Goal: Use online tool/utility: Utilize a website feature to perform a specific function

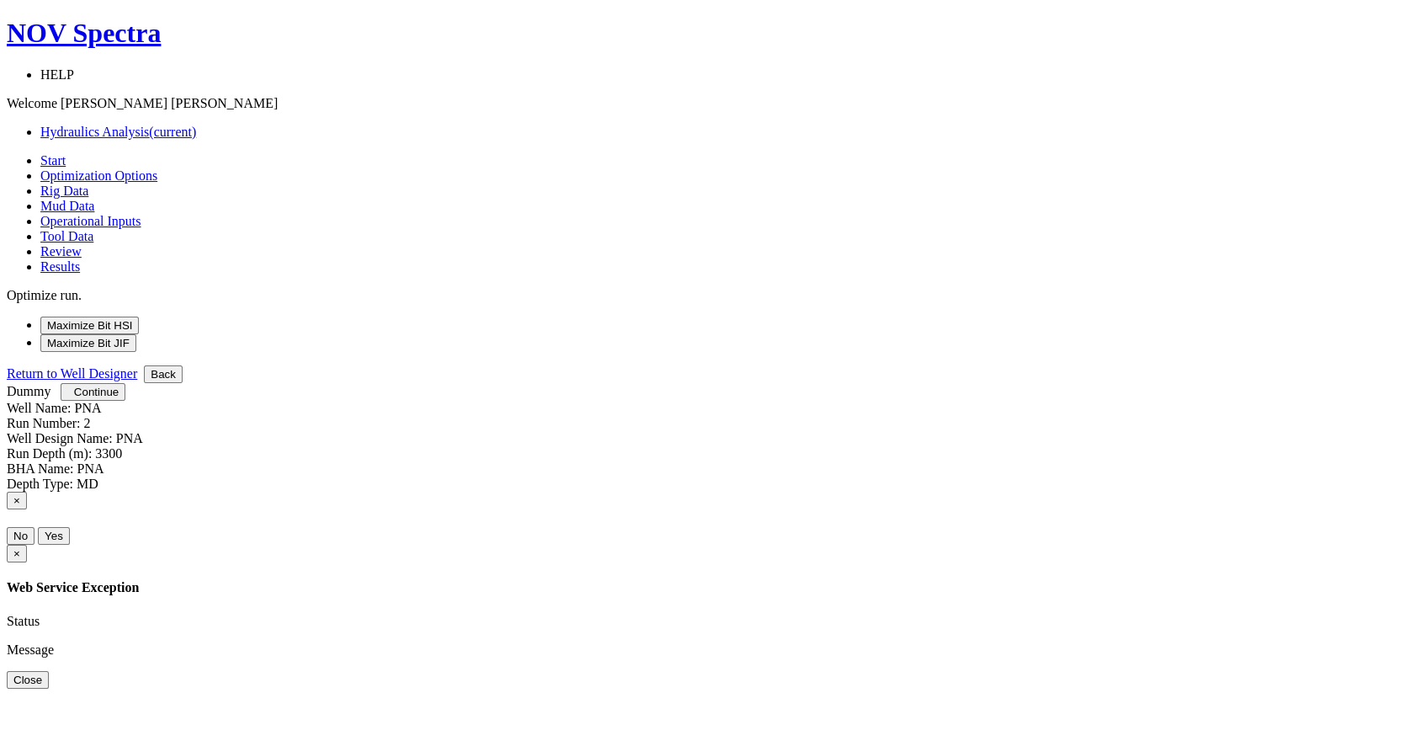
click at [139, 316] on button "Maximize Bit HSI" at bounding box center [89, 325] width 98 height 18
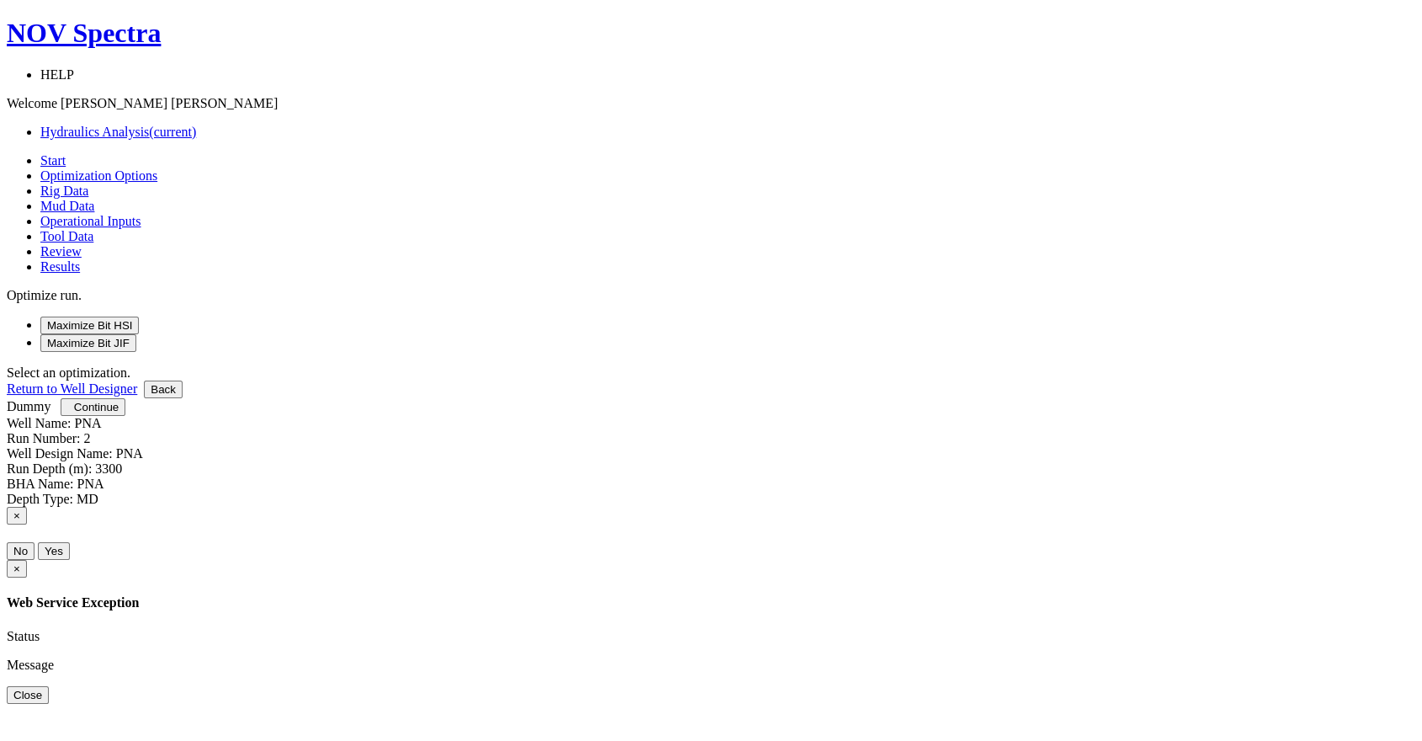
click at [139, 316] on button "Maximize Bit HSI" at bounding box center [89, 325] width 98 height 18
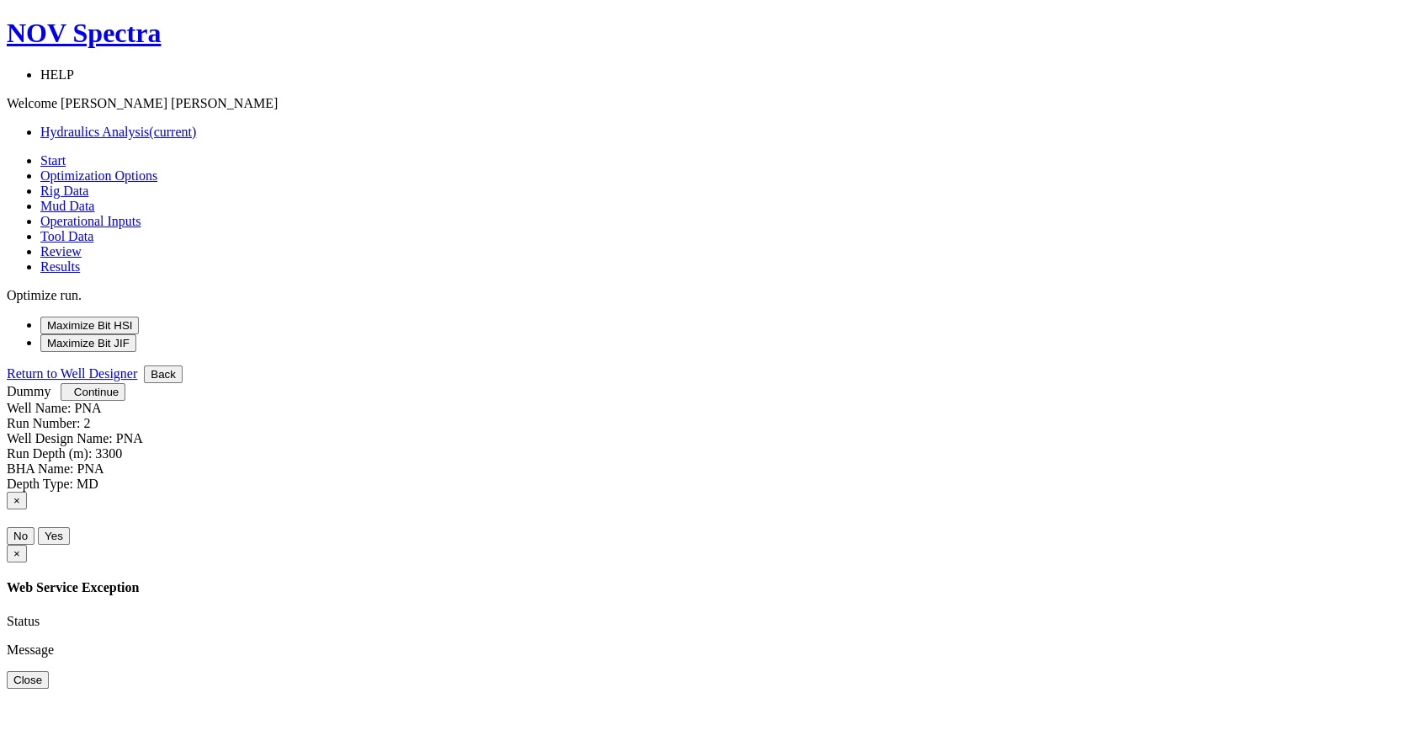
click at [139, 316] on button "Maximize Bit HSI" at bounding box center [89, 325] width 98 height 18
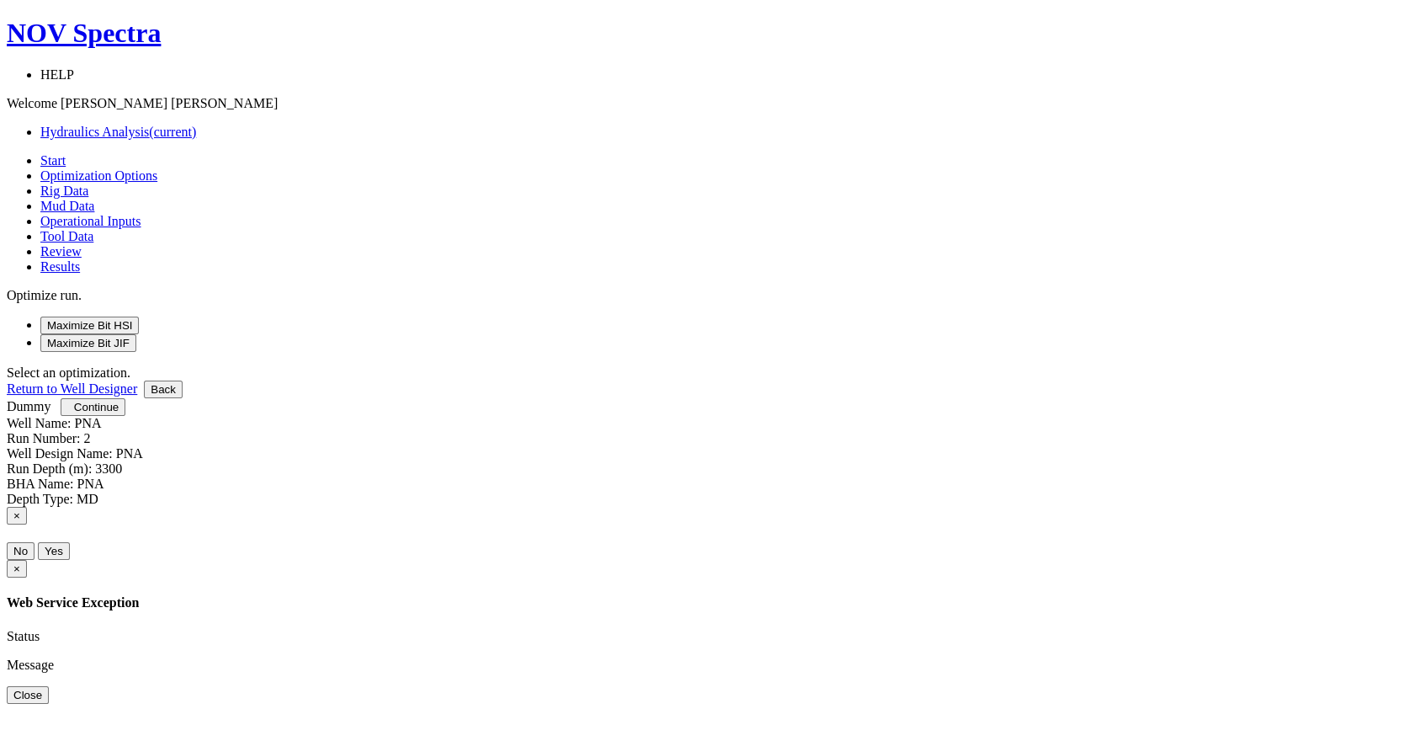
click at [139, 316] on button "Maximize Bit HSI" at bounding box center [89, 325] width 98 height 18
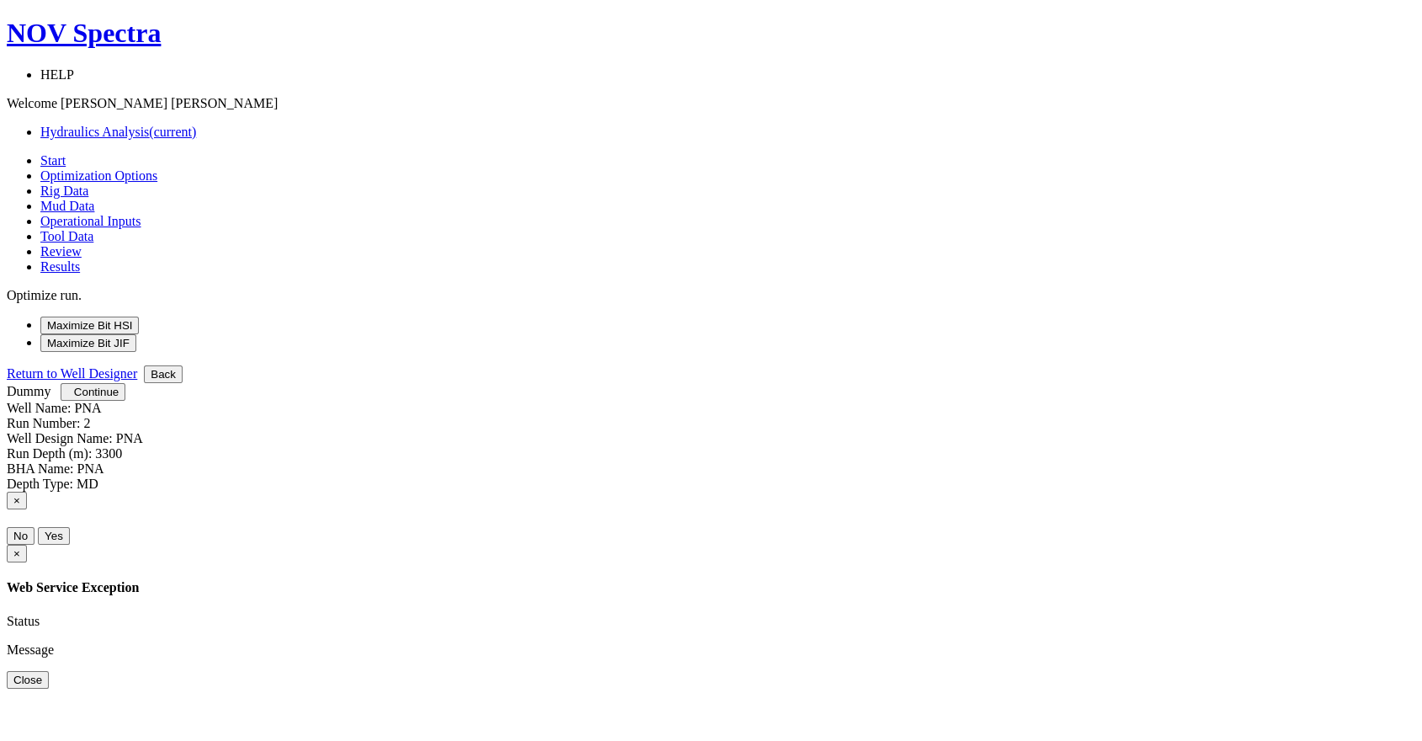
click at [136, 334] on button "Maximize Bit JIF" at bounding box center [88, 343] width 96 height 18
click at [139, 316] on button "Maximize Bit HSI" at bounding box center [89, 325] width 98 height 18
click at [67, 398] on span "button" at bounding box center [67, 391] width 0 height 13
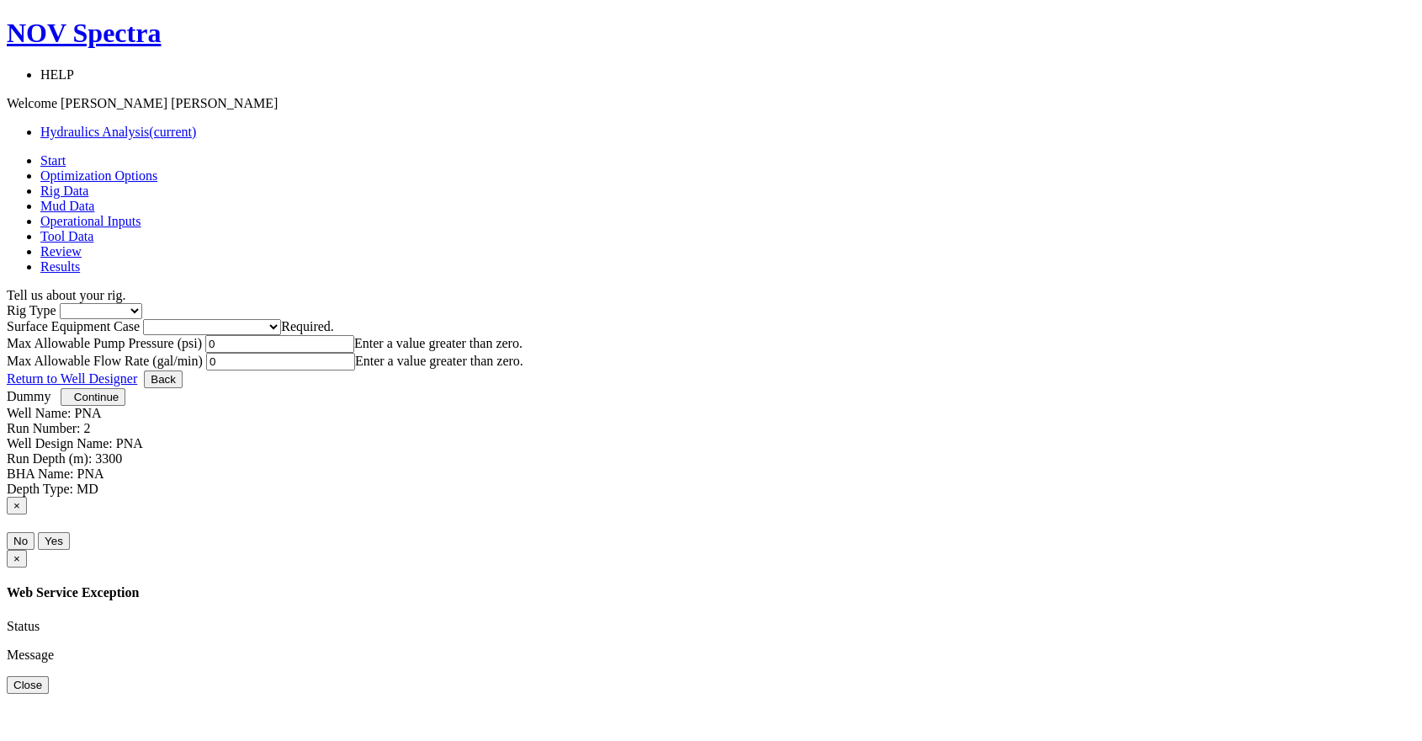
click at [142, 303] on select "Inland Water Land Offshore" at bounding box center [101, 311] width 82 height 16
select select "2"
click at [142, 303] on select "Inland Water Land Offshore" at bounding box center [101, 311] width 82 height 16
click at [281, 319] on select "Please select Smaller Rigs Smaller to Medium Rigs Medium to Larger Rigs Larger …" at bounding box center [212, 327] width 138 height 16
click at [354, 353] on input "0" at bounding box center [279, 344] width 149 height 18
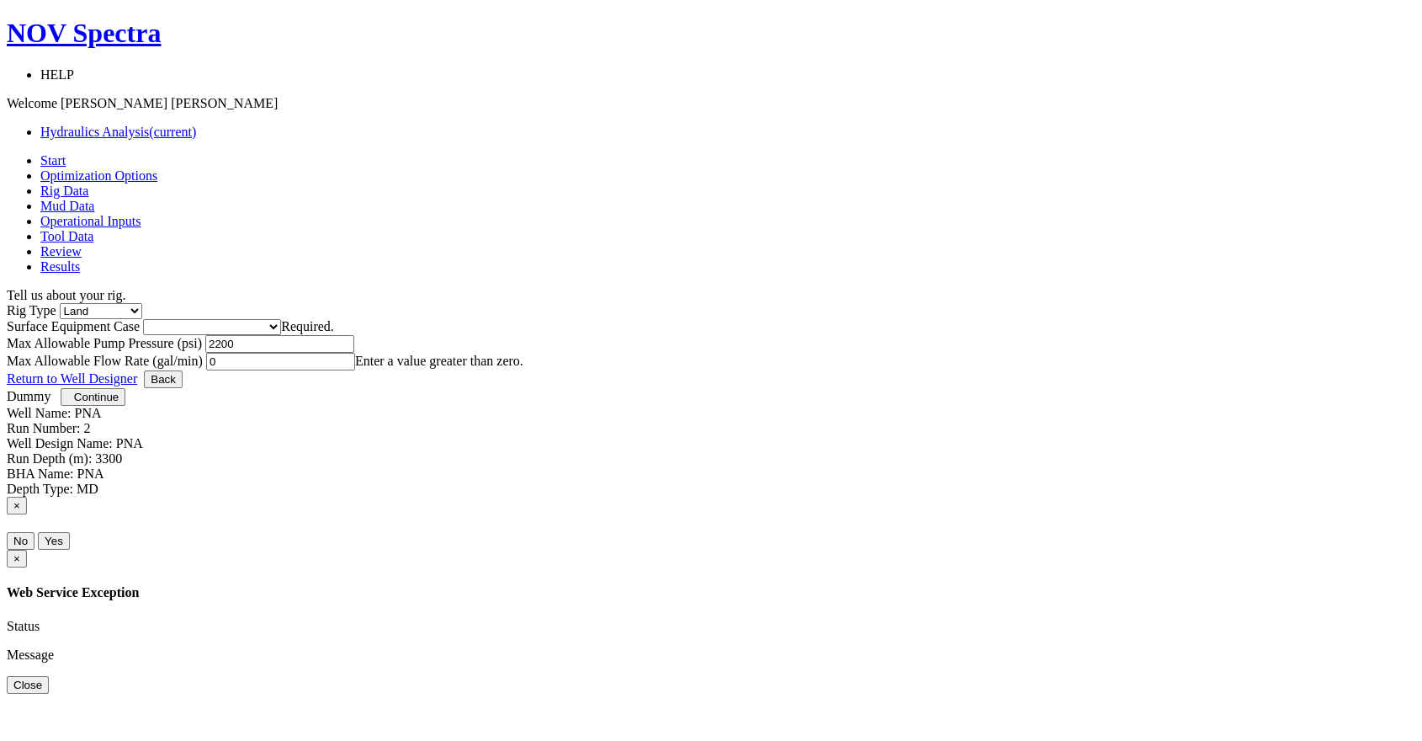
type input "2200"
type input "500"
click at [119, 403] on span "Continue" at bounding box center [96, 396] width 45 height 13
click at [281, 319] on select "Please select Smaller Rigs Smaller to Medium Rigs Medium to Larger Rigs Larger …" at bounding box center [212, 327] width 138 height 16
select select "2"
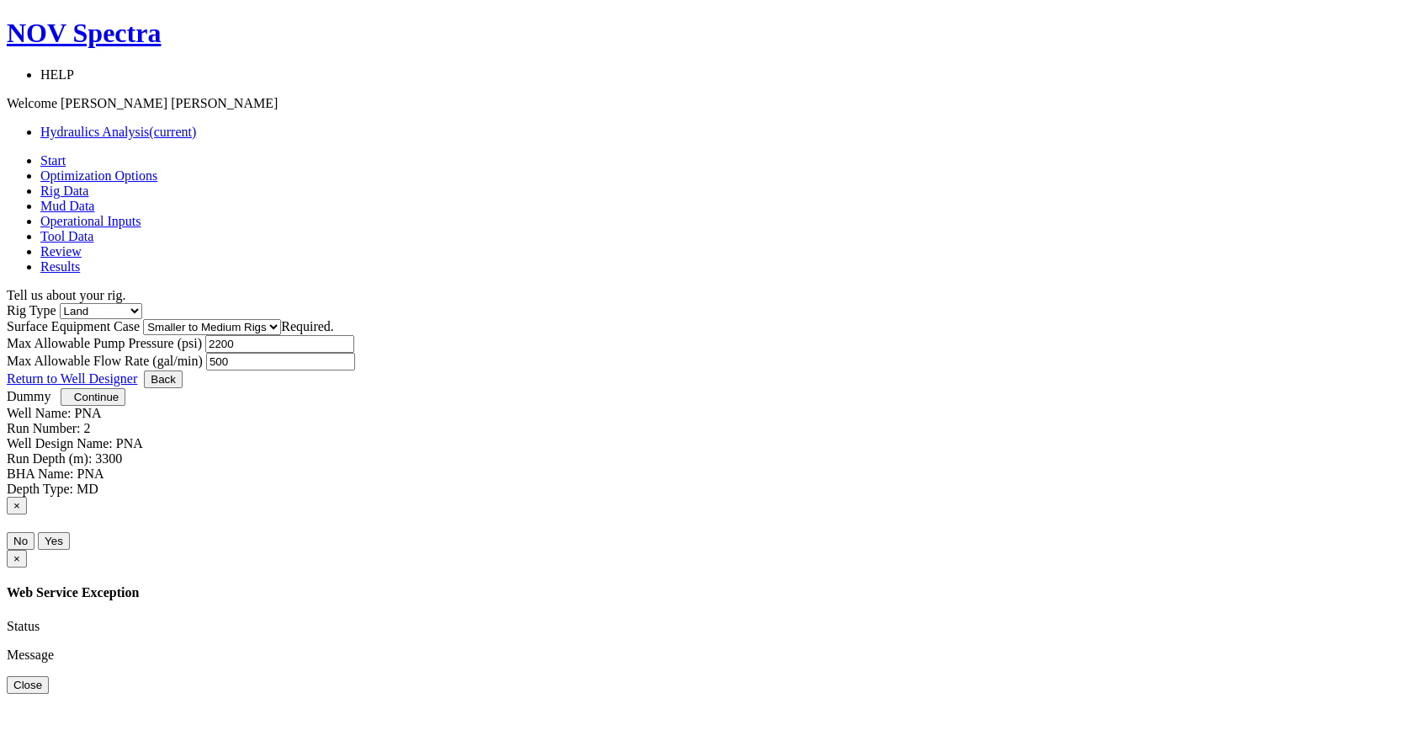
click at [281, 319] on select "Please select Smaller Rigs Smaller to Medium Rigs Medium to Larger Rigs Larger …" at bounding box center [212, 327] width 138 height 16
click at [119, 403] on span "Continue" at bounding box center [96, 396] width 45 height 13
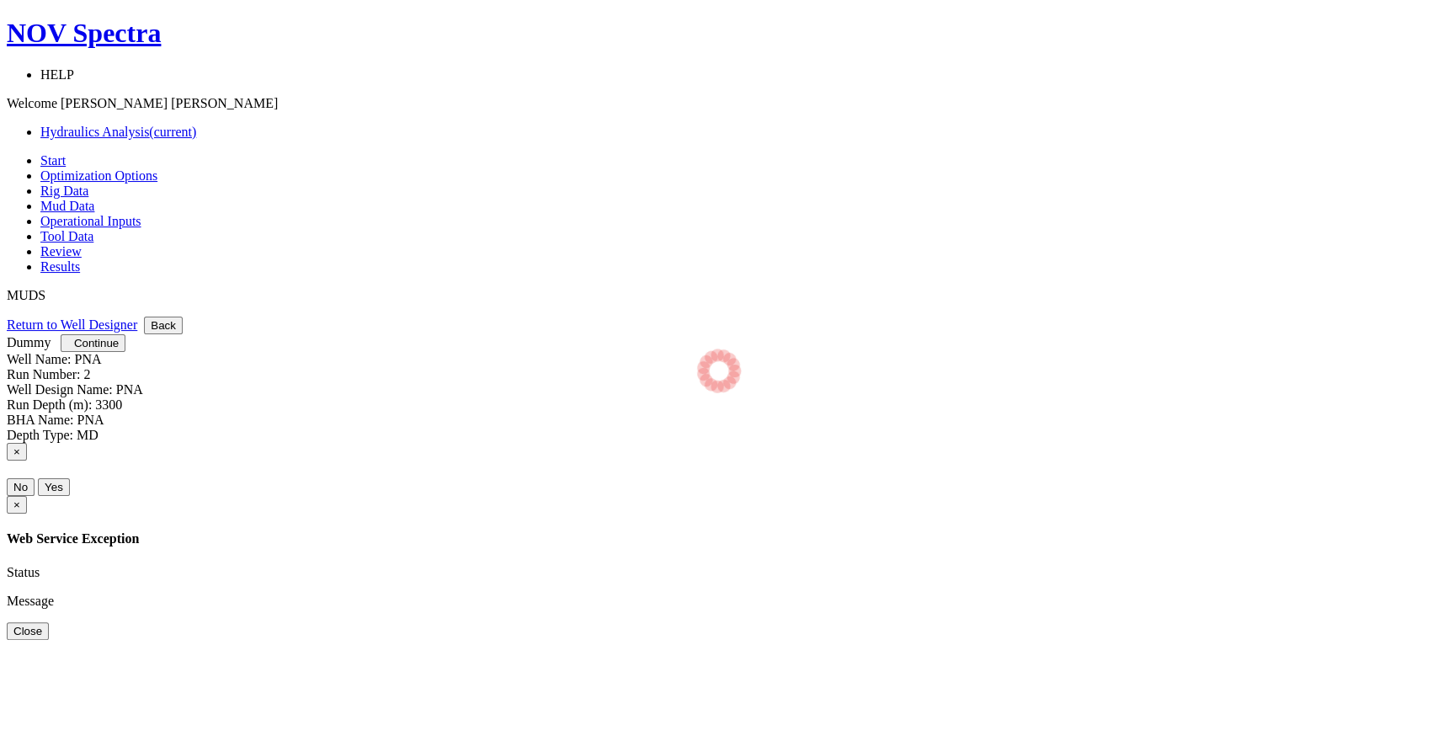
select select "14"
select select "4"
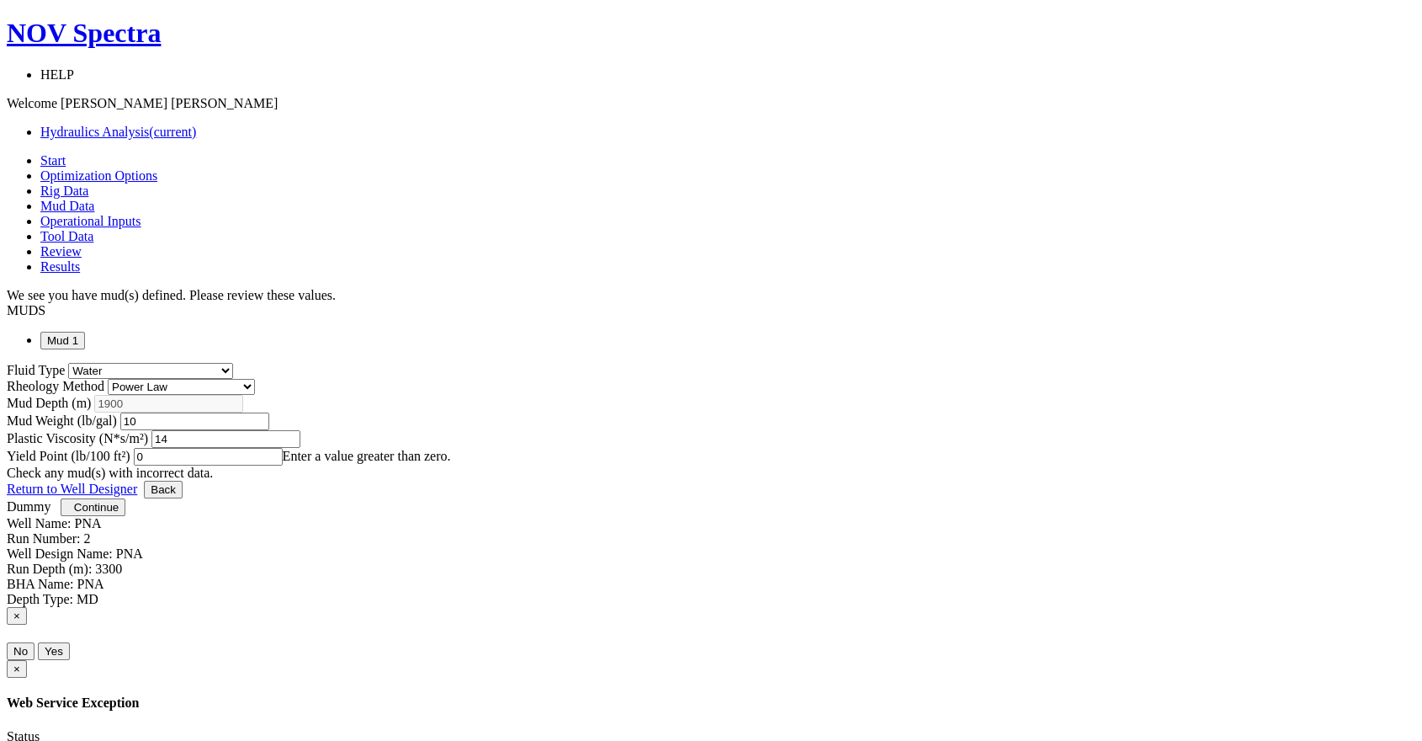
drag, startPoint x: 887, startPoint y: 450, endPoint x: 862, endPoint y: 449, distance: 25.3
click at [283, 449] on input "0" at bounding box center [208, 457] width 149 height 18
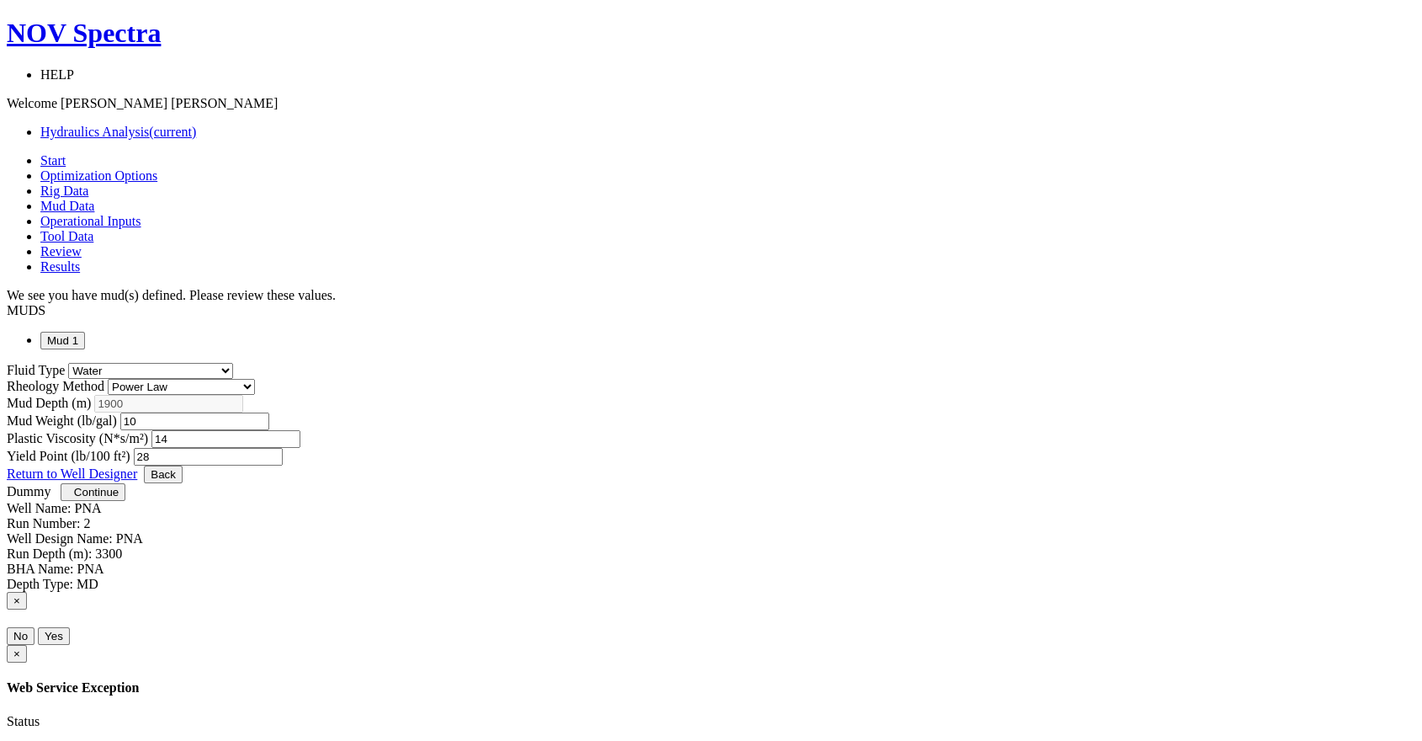
type input "28"
click at [119, 498] on span "Continue" at bounding box center [96, 492] width 45 height 13
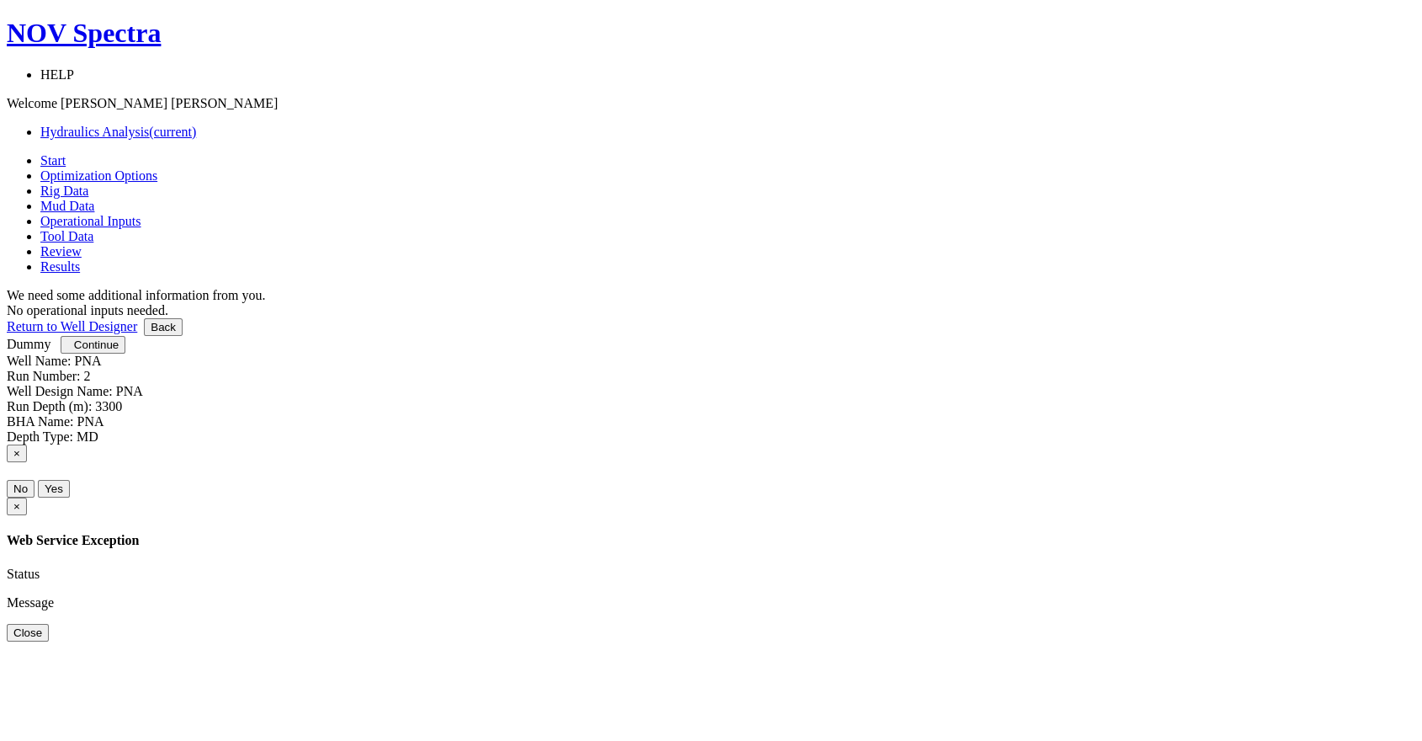
click at [119, 351] on span "Continue" at bounding box center [96, 344] width 45 height 13
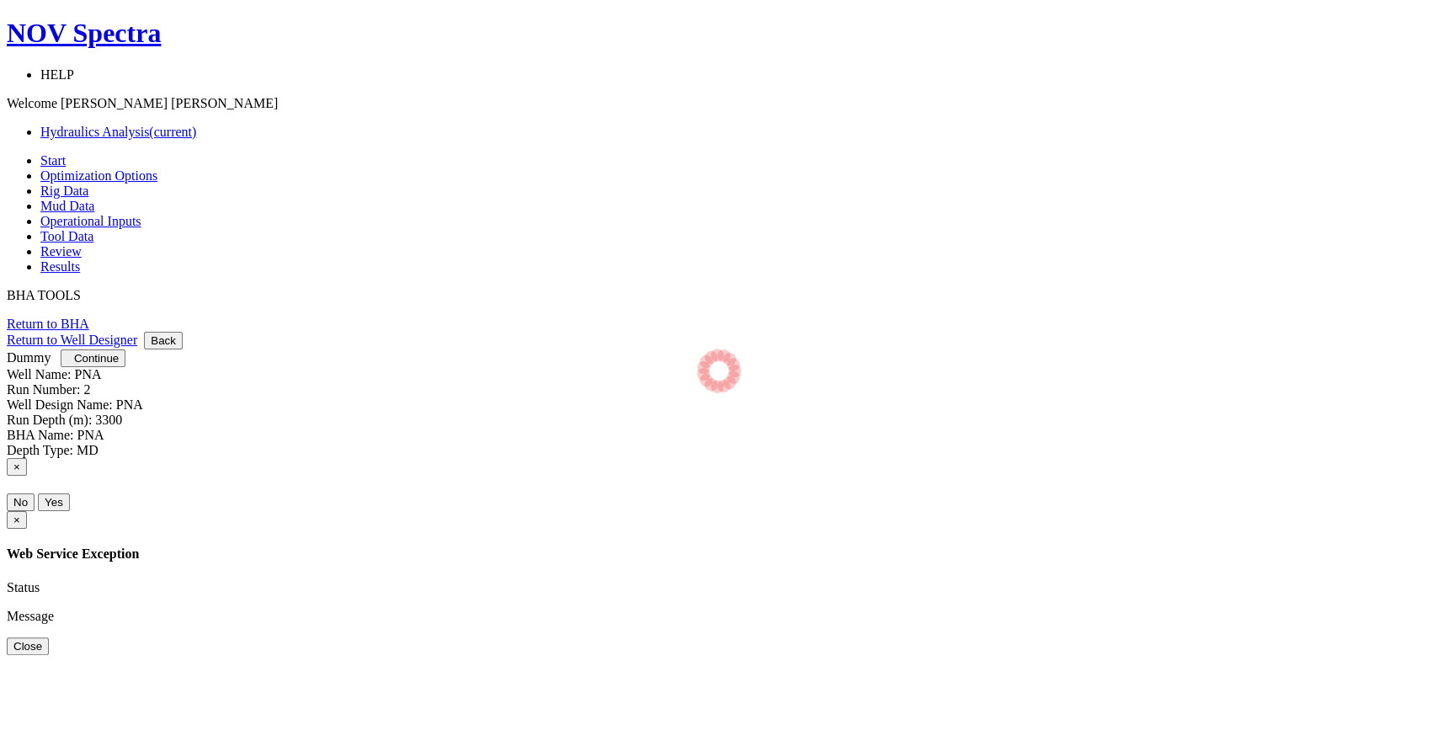
select select "4"
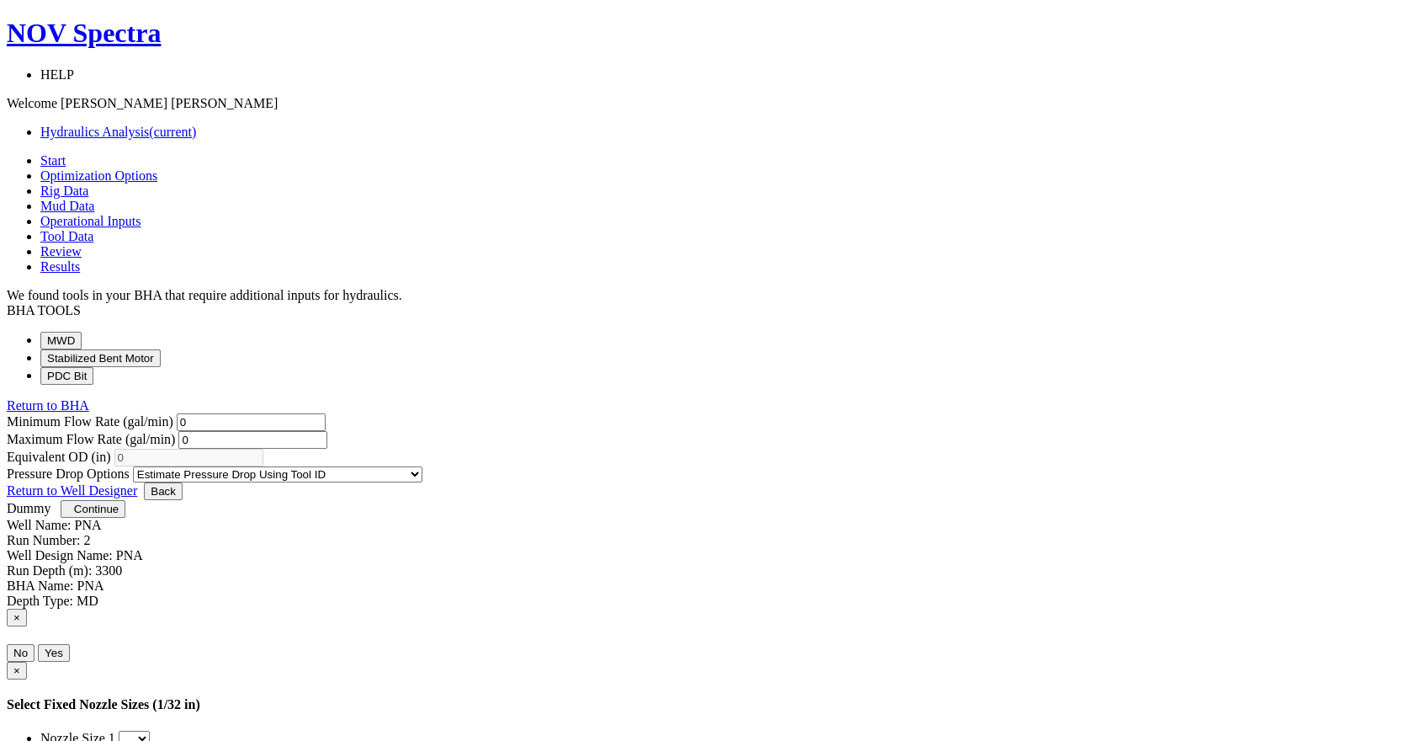
drag, startPoint x: 625, startPoint y: 276, endPoint x: 580, endPoint y: 274, distance: 45.5
click at [326, 413] on input "0" at bounding box center [251, 422] width 149 height 18
type input "400"
drag, startPoint x: 912, startPoint y: 284, endPoint x: 842, endPoint y: 277, distance: 70.2
click at [842, 413] on div "Minimum Flow Rate (gal/min) 400 Maximum Flow Rate (gal/min) 0" at bounding box center [711, 430] width 1409 height 35
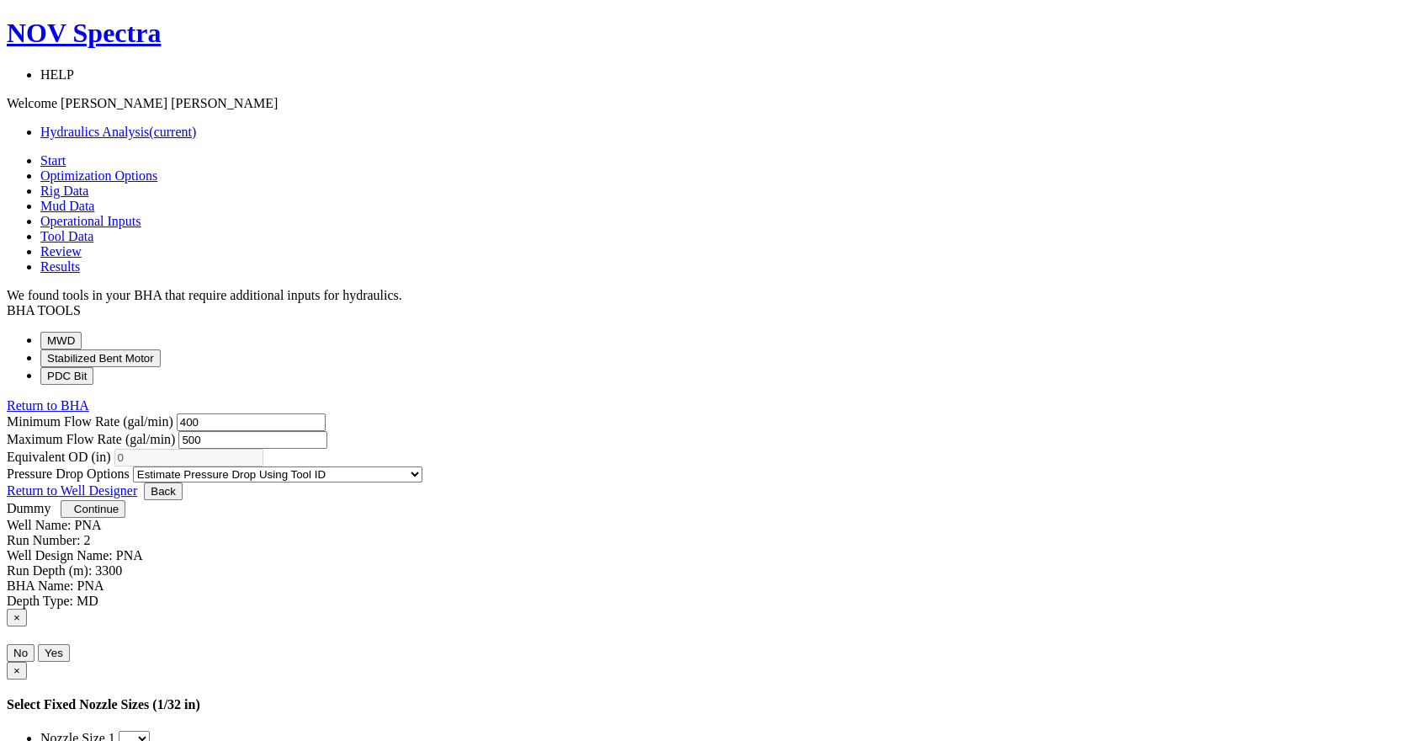
type input "500"
click at [438, 332] on li "MWD" at bounding box center [727, 341] width 1375 height 18
click at [161, 349] on button "Stabilized Bent Motor" at bounding box center [100, 358] width 120 height 18
select select "4"
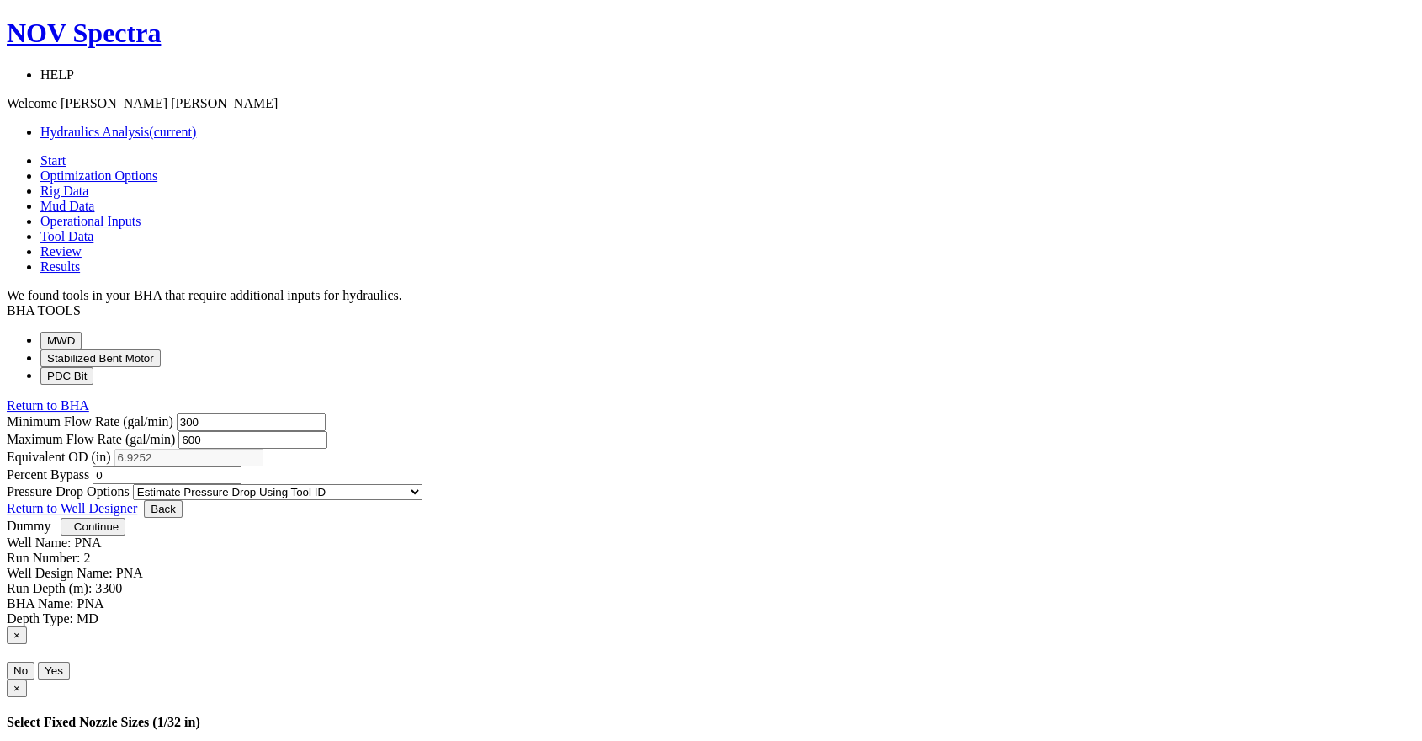
click at [93, 380] on button "PDC Bit" at bounding box center [66, 376] width 53 height 18
select select "7"
select select "3"
select select "6"
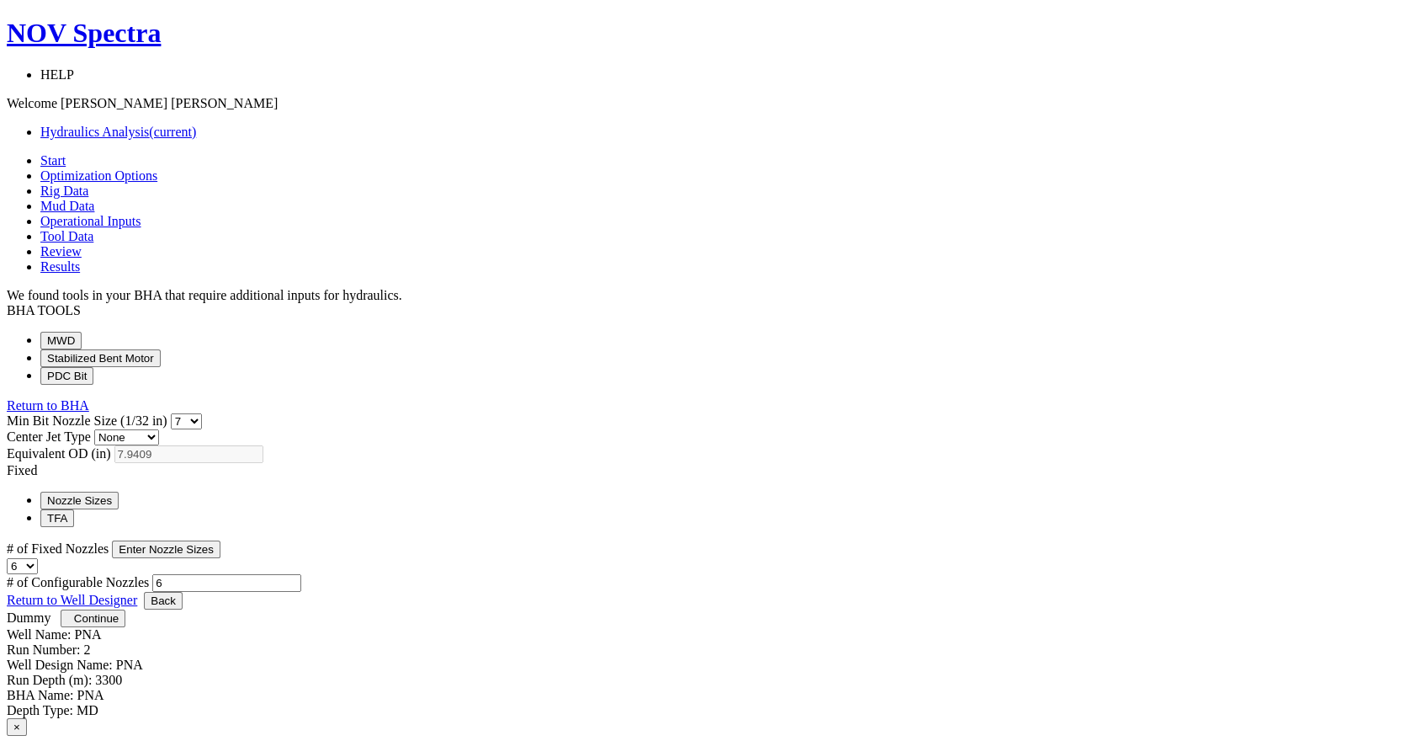
click at [82, 332] on button "MWD" at bounding box center [60, 341] width 41 height 18
select select "4"
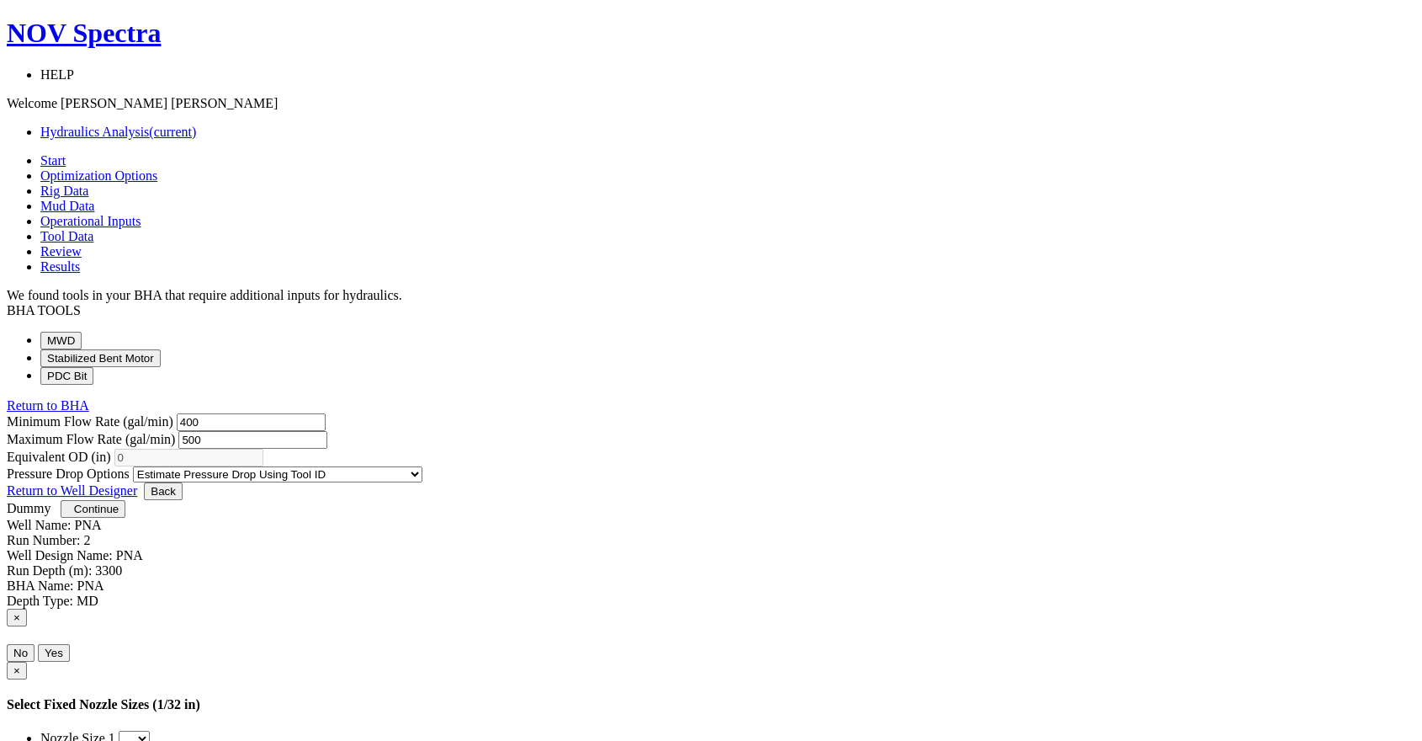
drag, startPoint x: 683, startPoint y: 285, endPoint x: 568, endPoint y: 289, distance: 114.5
click at [571, 413] on div "Minimum Flow Rate (gal/min) 400" at bounding box center [711, 422] width 1409 height 18
drag, startPoint x: 908, startPoint y: 279, endPoint x: 804, endPoint y: 292, distance: 105.1
click at [804, 413] on div "Minimum Flow Rate (gal/min) Maximum Flow Rate (gal/min) 500" at bounding box center [711, 430] width 1409 height 35
click at [161, 349] on button "Stabilized Bent Motor" at bounding box center [100, 358] width 120 height 18
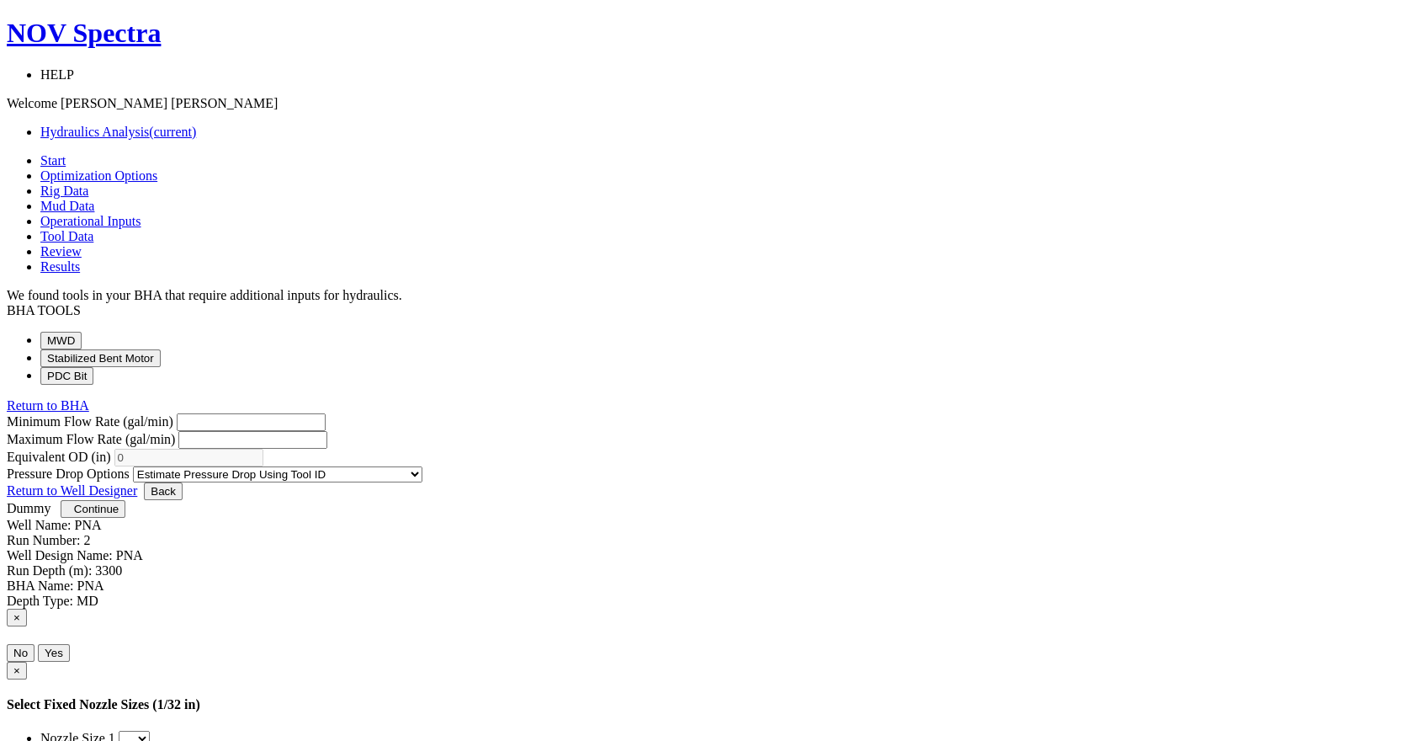
select select "4"
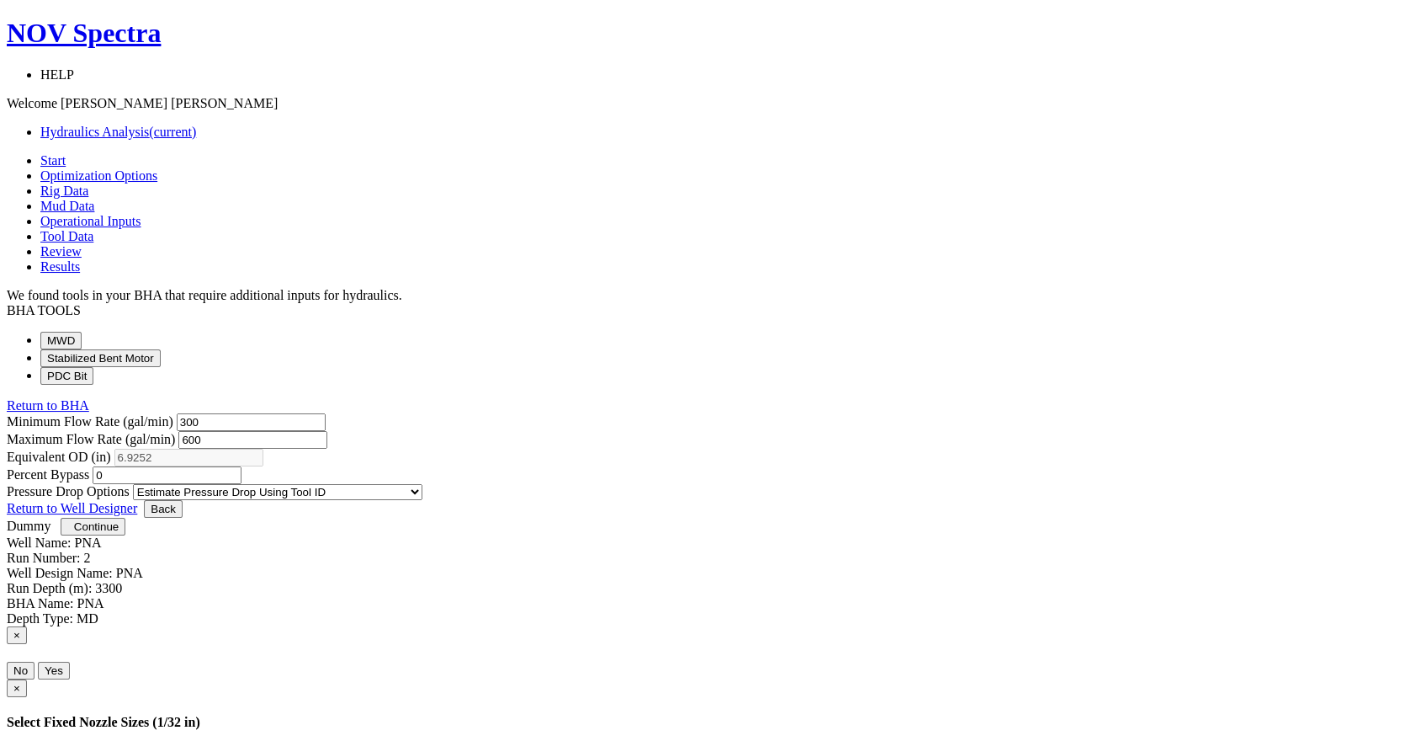
drag, startPoint x: 592, startPoint y: 286, endPoint x: 545, endPoint y: 295, distance: 47.2
click at [546, 413] on div "Min Bit Nozzle Size (1/32 in) 0 1 2 3 4 5 6 7 8 9 10 11 12 13 14 15 16 17 18 19…" at bounding box center [711, 456] width 1409 height 87
click at [794, 413] on div "Minimum Flow Rate (gal/min) Maximum Flow Rate (gal/min) 600" at bounding box center [711, 430] width 1409 height 35
click at [514, 413] on div "Min Bit Nozzle Size (1/32 in) 0 1 2 3 4 5 6 7 8 9 10 11 12 13 14 15 16 17 18 19…" at bounding box center [711, 456] width 1409 height 87
click at [242, 466] on input "0" at bounding box center [167, 475] width 149 height 18
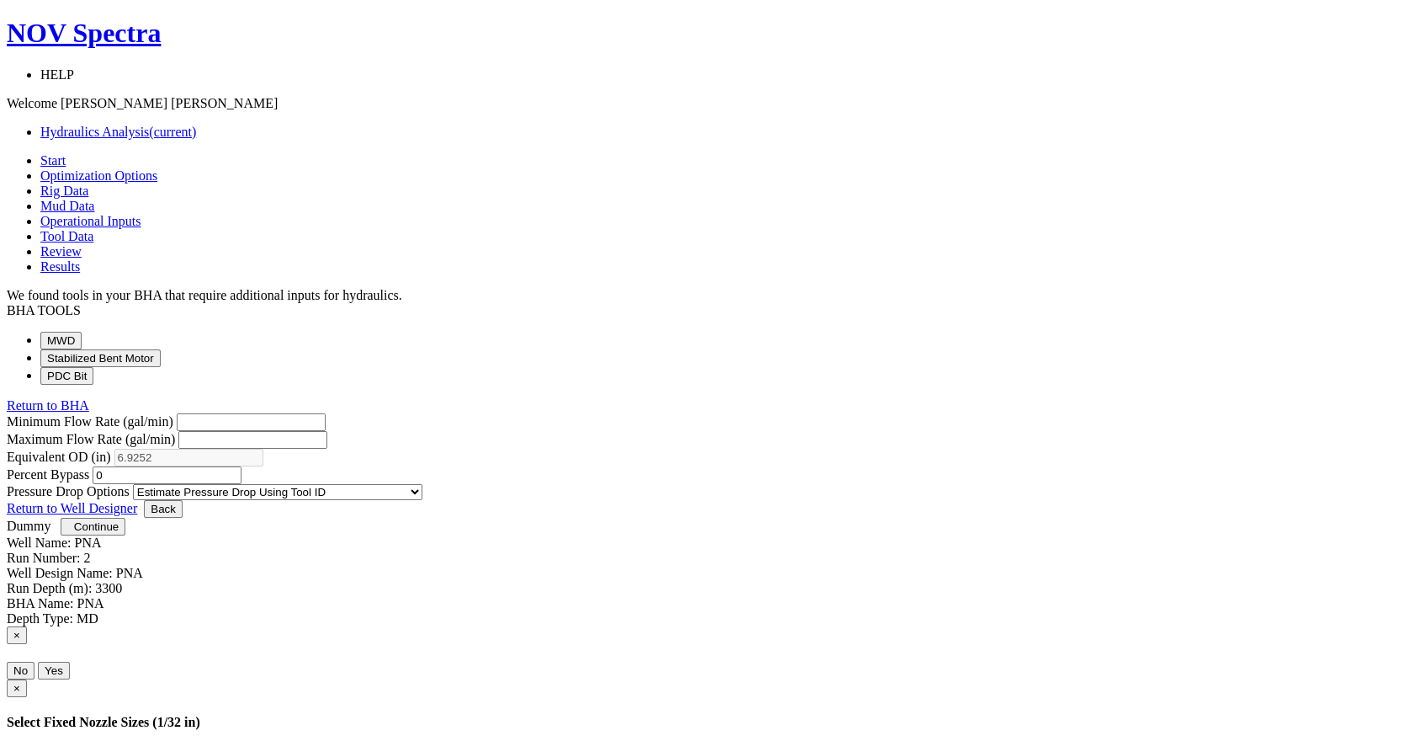
drag, startPoint x: 592, startPoint y: 353, endPoint x: 405, endPoint y: 381, distance: 189.7
click at [93, 381] on button "PDC Bit" at bounding box center [66, 376] width 53 height 18
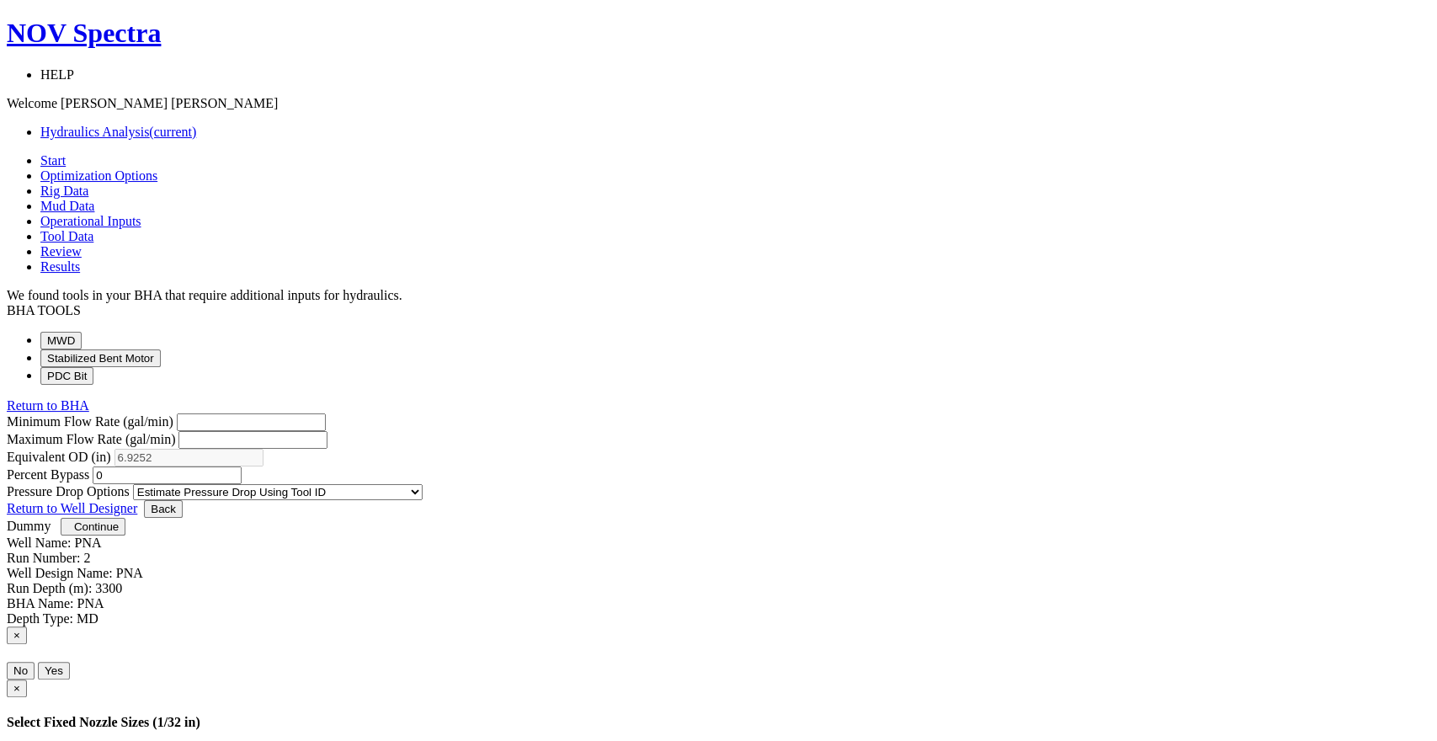
select select "7"
select select "3"
select select "6"
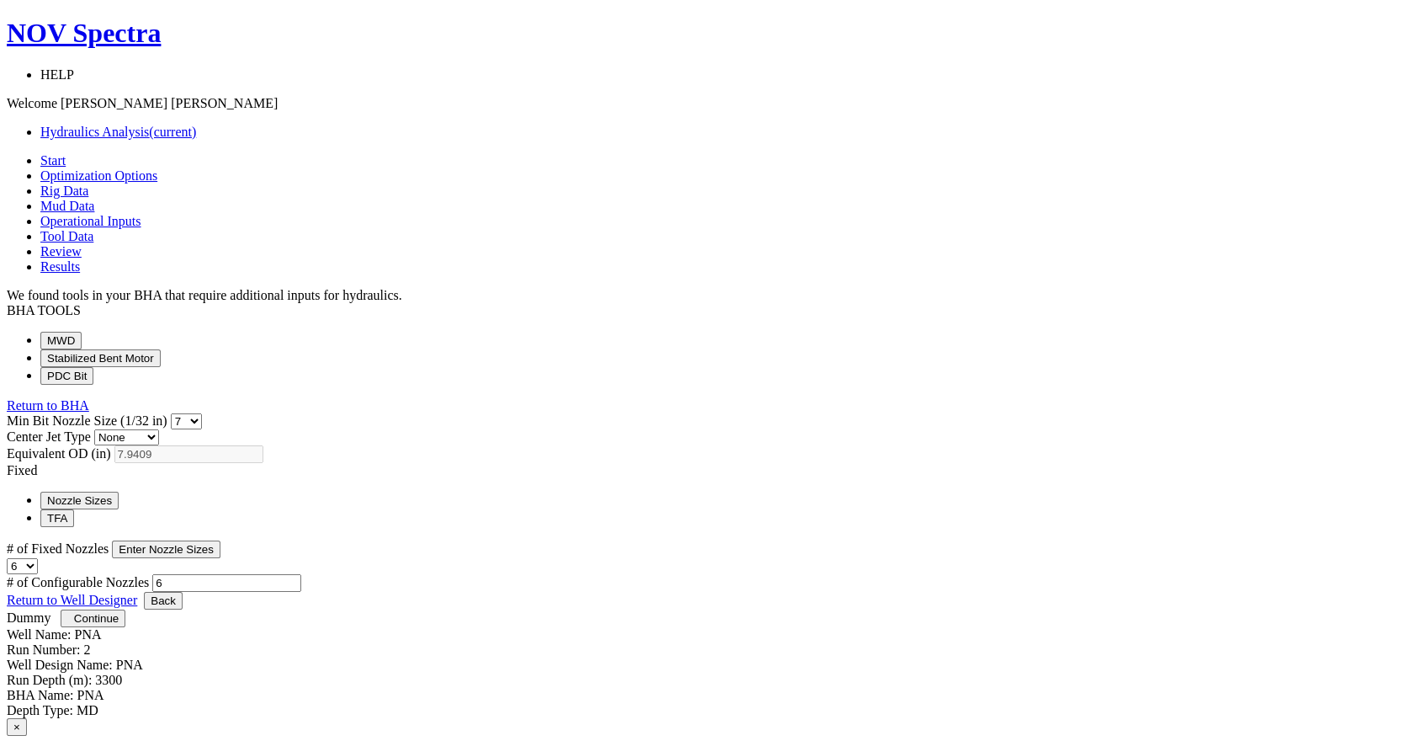
click at [202, 413] on select "0 1 2 3 4 5 6 7 8 9 10 11 12 13 14 15 16 17 18 19 20 21 22 23 24 25 26 27 28 29…" at bounding box center [186, 421] width 31 height 16
select select "6"
click at [202, 413] on select "0 1 2 3 4 5 6 7 8 9 10 11 12 13 14 15 16 17 18 19 20 21 22 23 24 25 26 27 28 29…" at bounding box center [186, 421] width 31 height 16
click at [119, 491] on button "Nozzle Sizes" at bounding box center [79, 500] width 78 height 18
click at [301, 574] on input "6" at bounding box center [226, 583] width 149 height 18
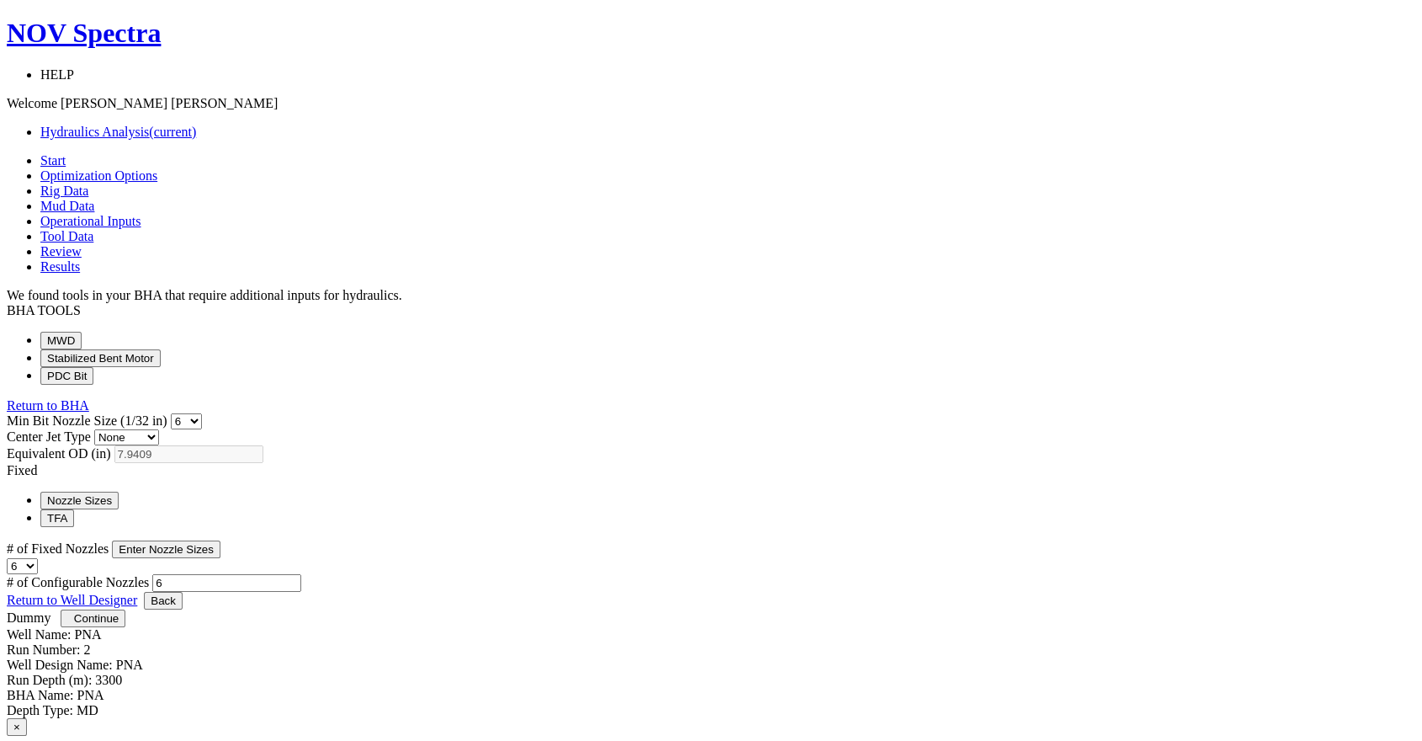
click at [220, 540] on button "Enter Nozzle Sizes" at bounding box center [166, 549] width 109 height 18
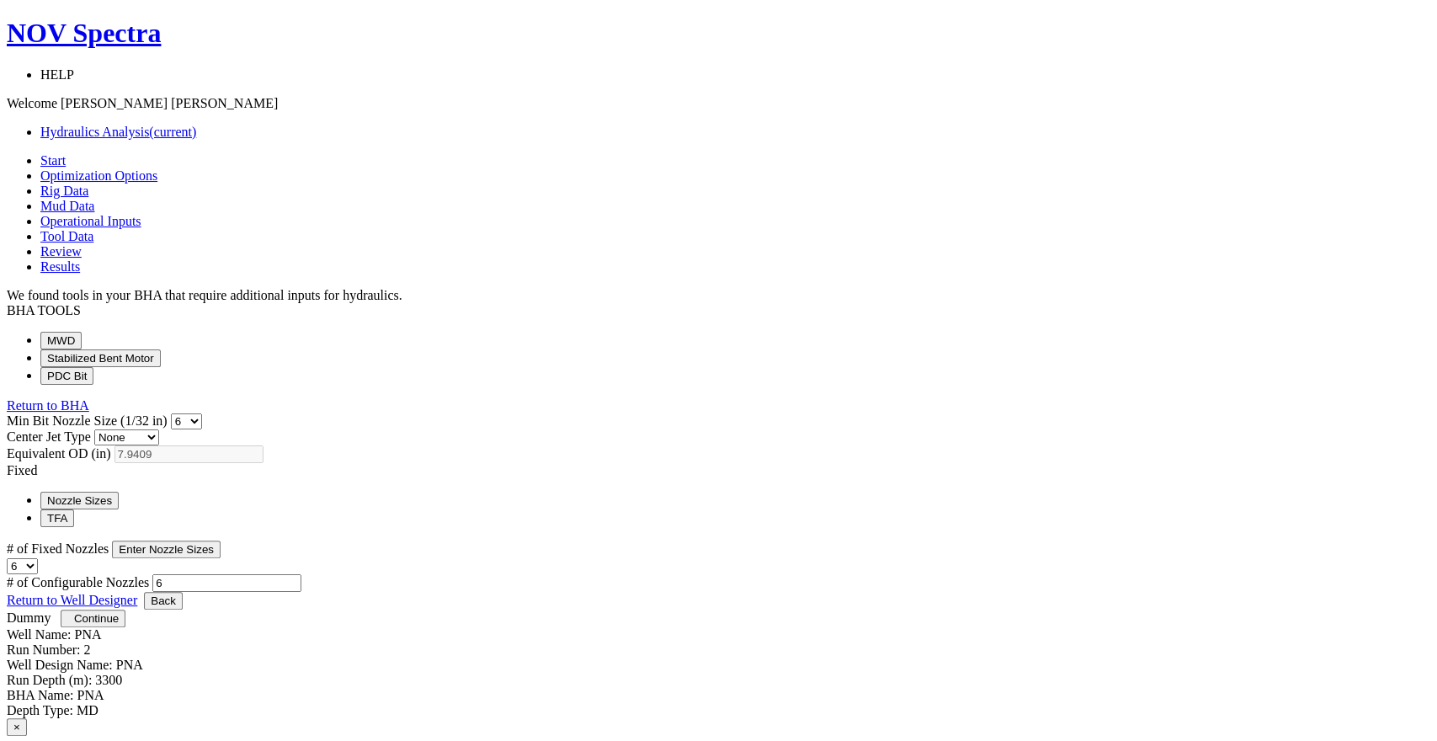
select select "13"
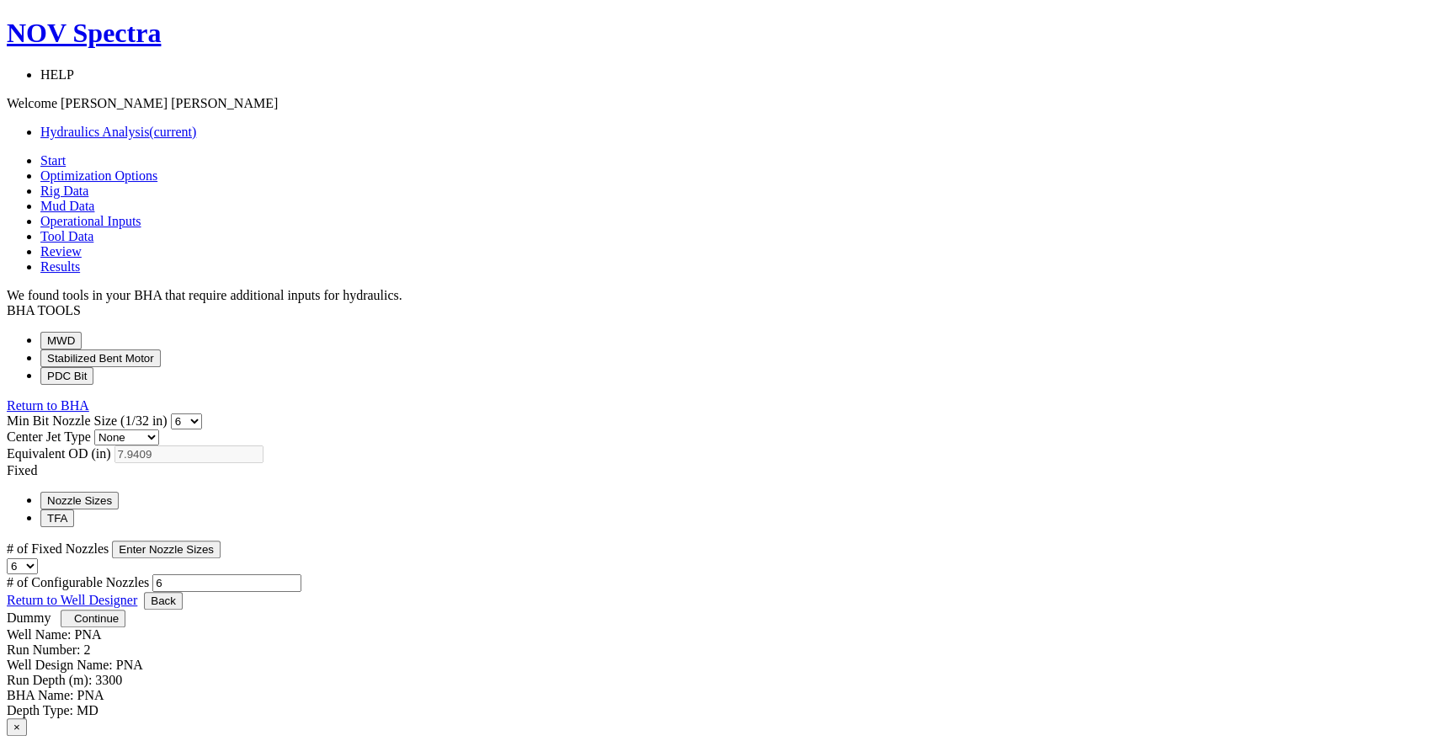
select select "13"
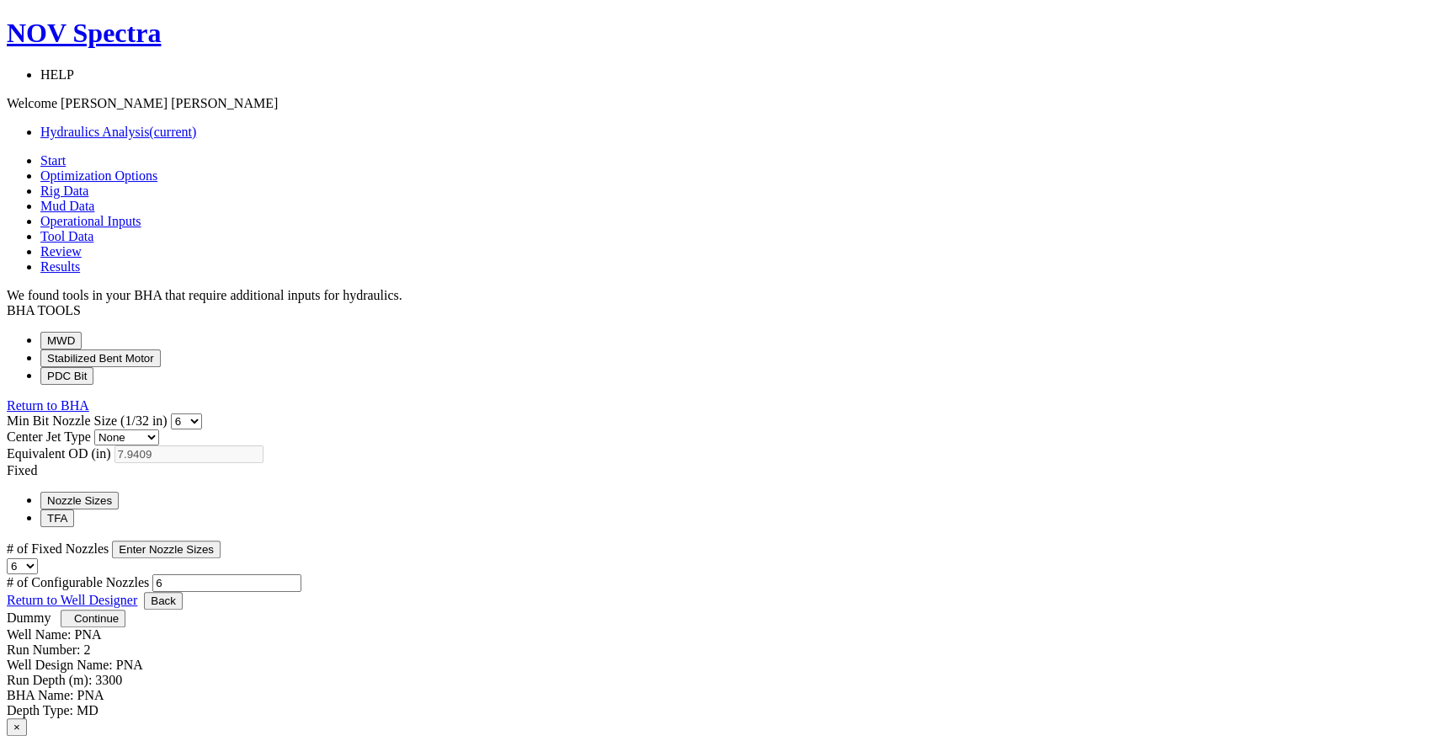
select select "13"
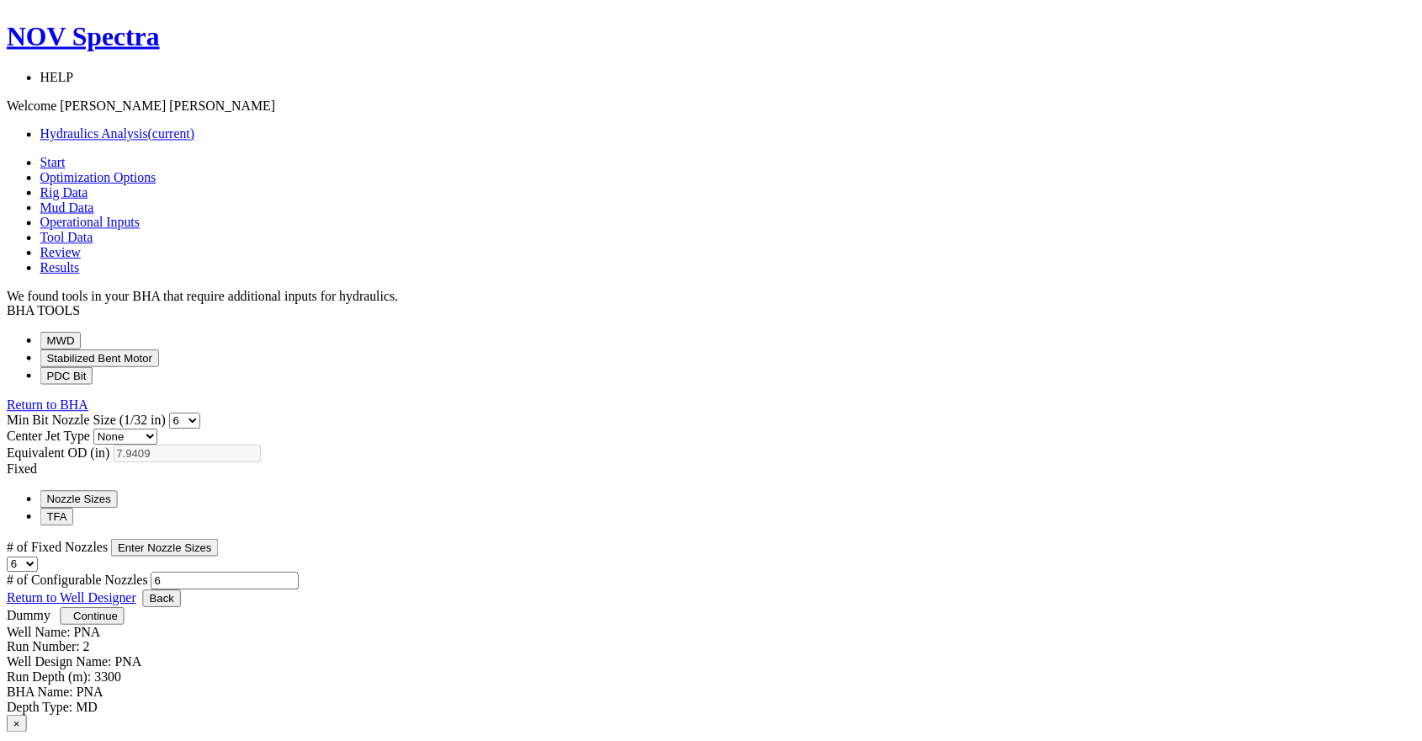
scroll to position [194, 0]
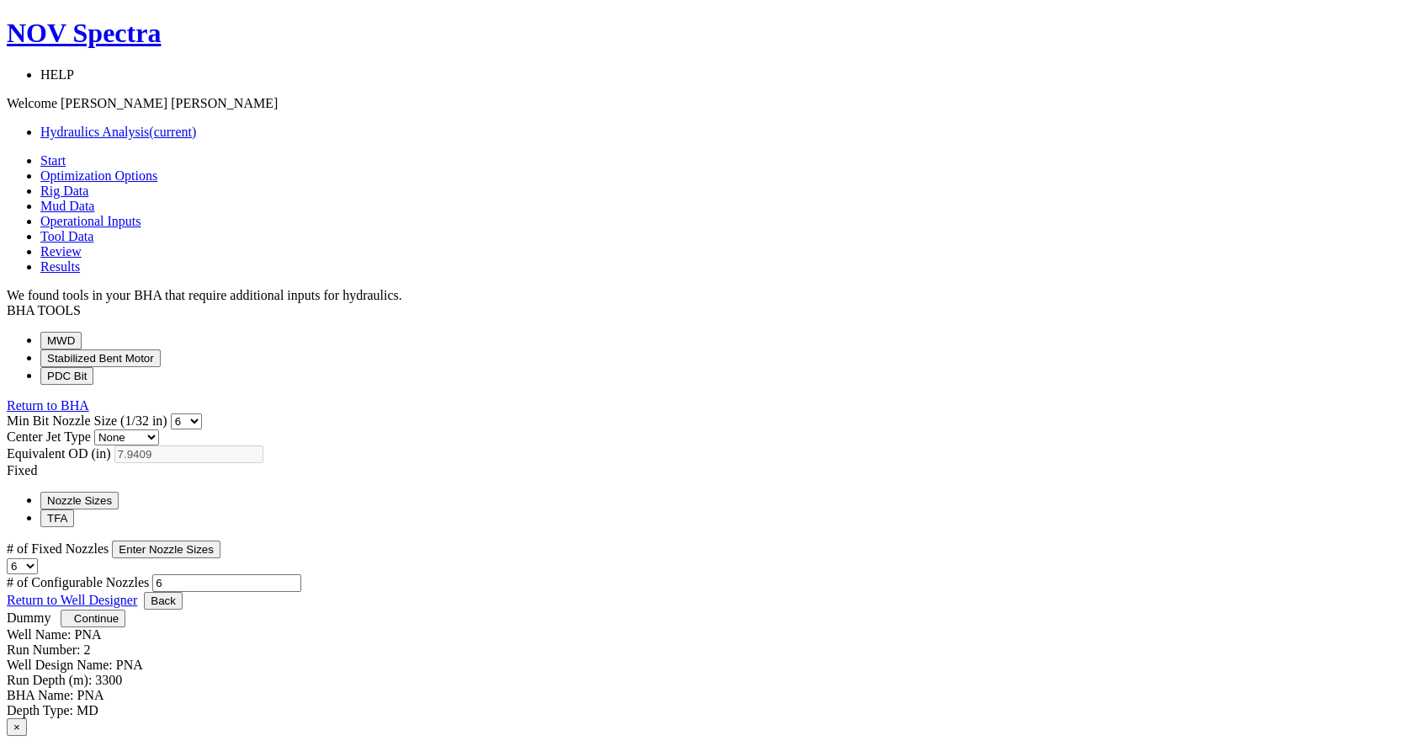
click at [74, 509] on button "TFA" at bounding box center [57, 518] width 34 height 18
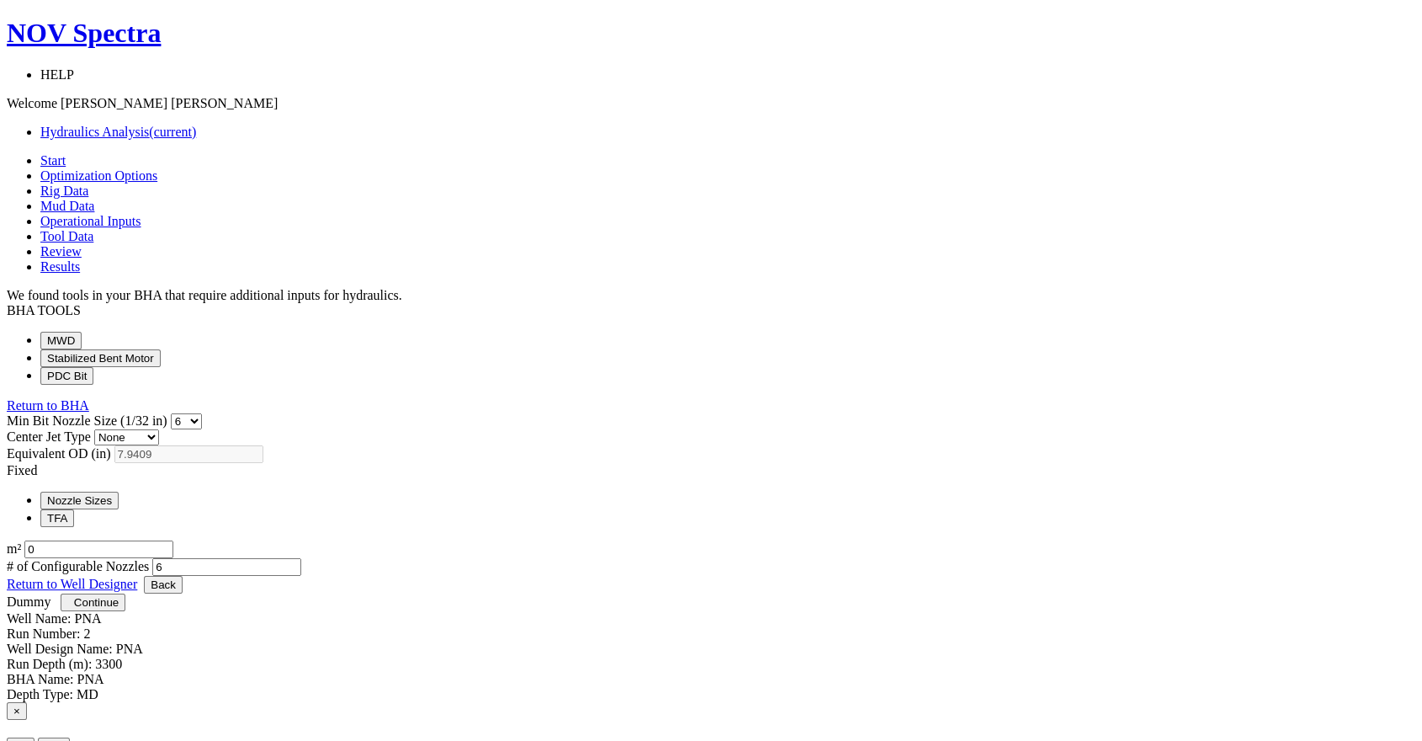
drag, startPoint x: 646, startPoint y: 494, endPoint x: 566, endPoint y: 501, distance: 80.2
click at [173, 540] on input "0" at bounding box center [98, 549] width 149 height 18
type input "0.778"
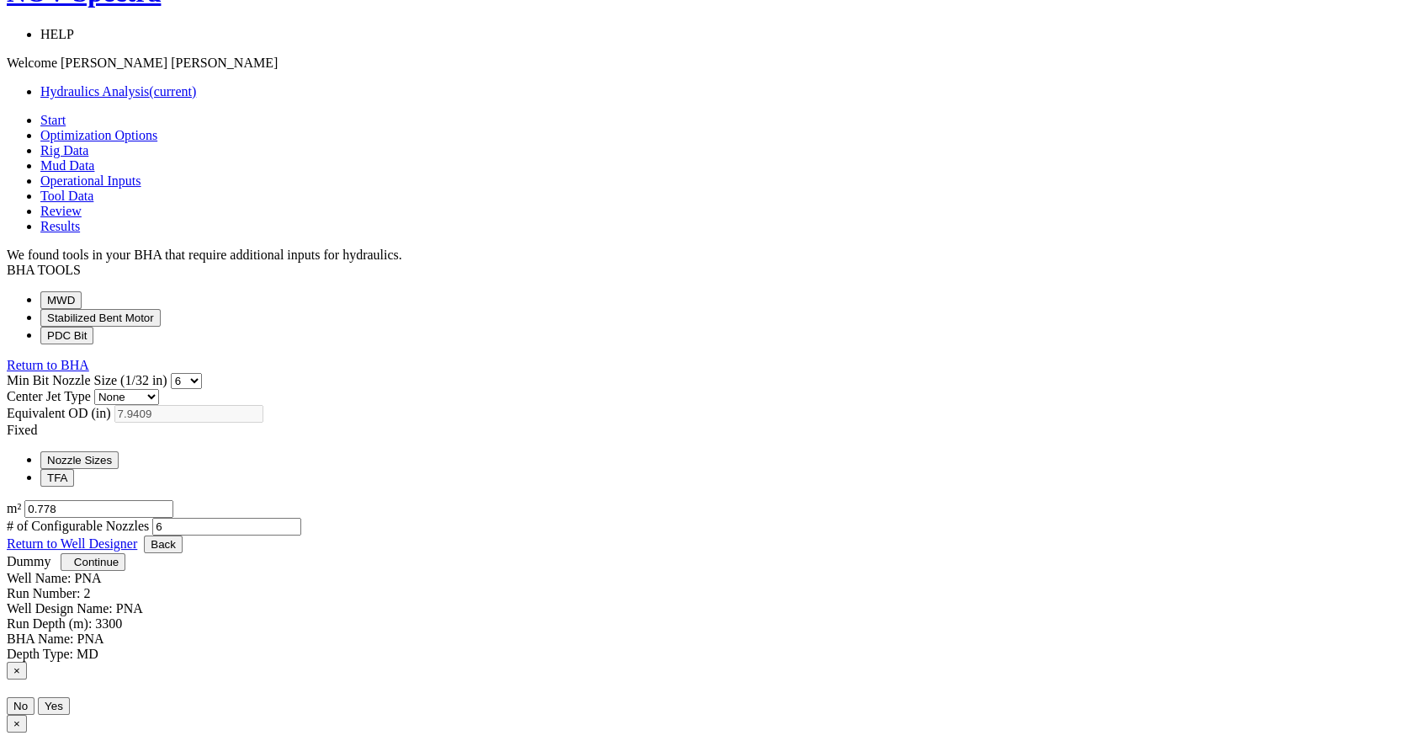
click at [119, 568] on span "Continue" at bounding box center [96, 561] width 45 height 13
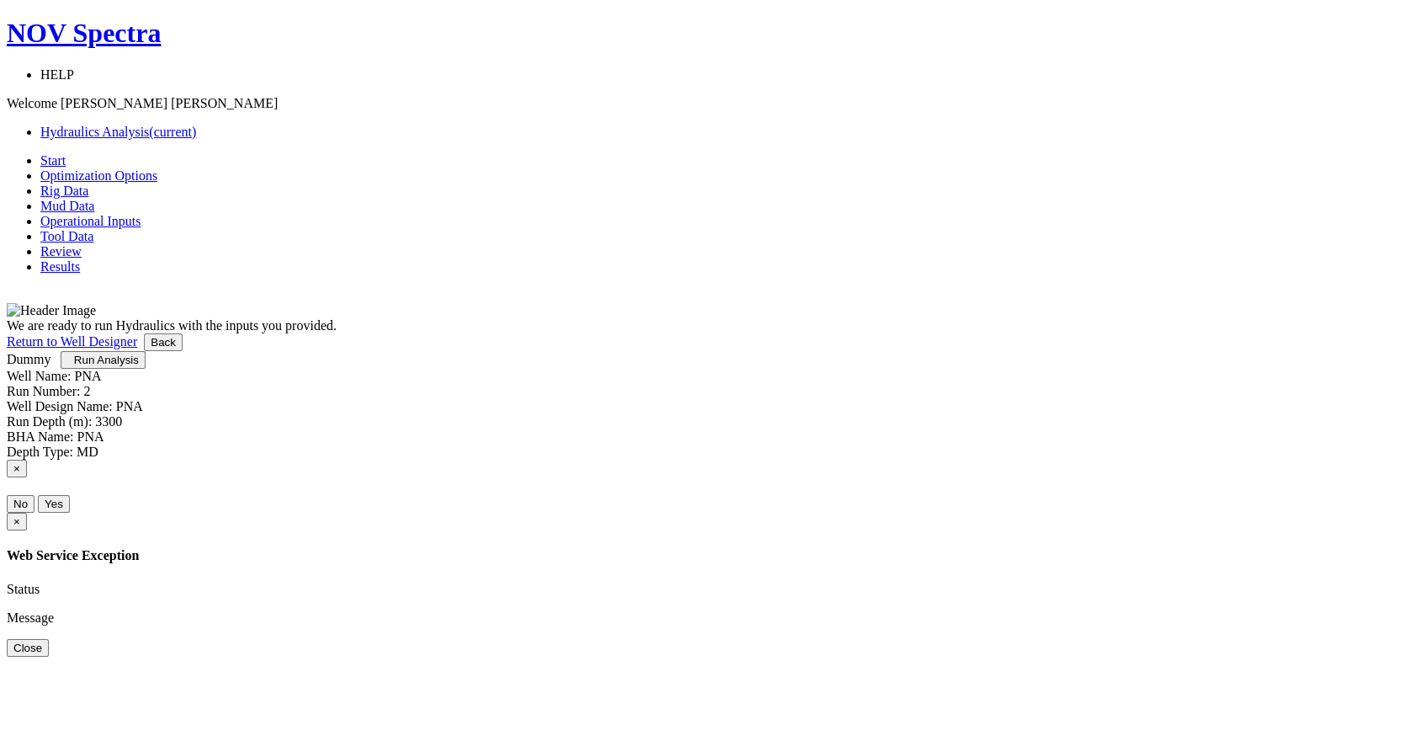
click at [139, 366] on span "Run Analysis" at bounding box center [106, 359] width 65 height 13
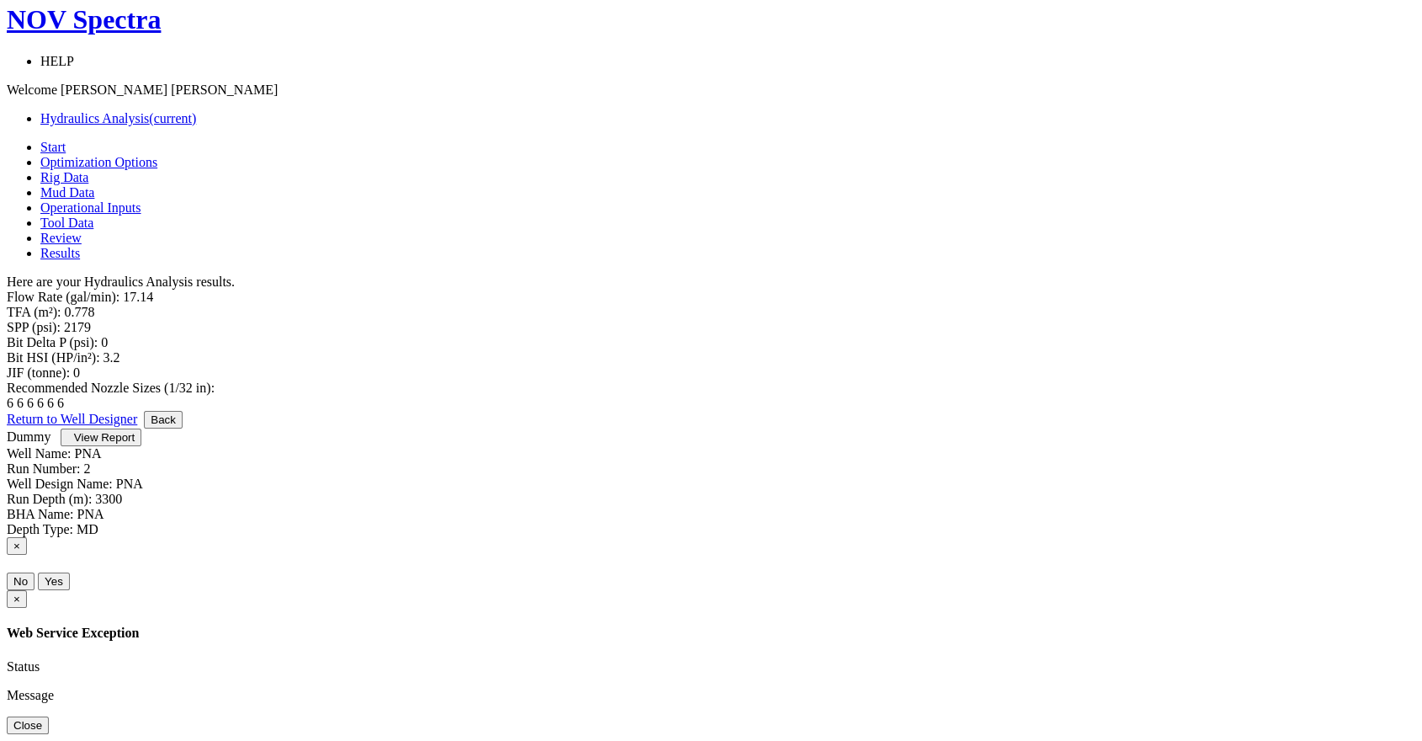
click at [135, 444] on span "View Report" at bounding box center [104, 437] width 61 height 13
drag, startPoint x: 1256, startPoint y: 233, endPoint x: 1259, endPoint y: 316, distance: 82.5
click at [1257, 233] on body "NOV Spectra HELP Short Tutorials Quick Start Guide Hydraulics Overview Webinar …" at bounding box center [711, 368] width 1409 height 729
click at [137, 426] on link "Return to Well Designer" at bounding box center [72, 419] width 130 height 14
